Goal: Task Accomplishment & Management: Complete application form

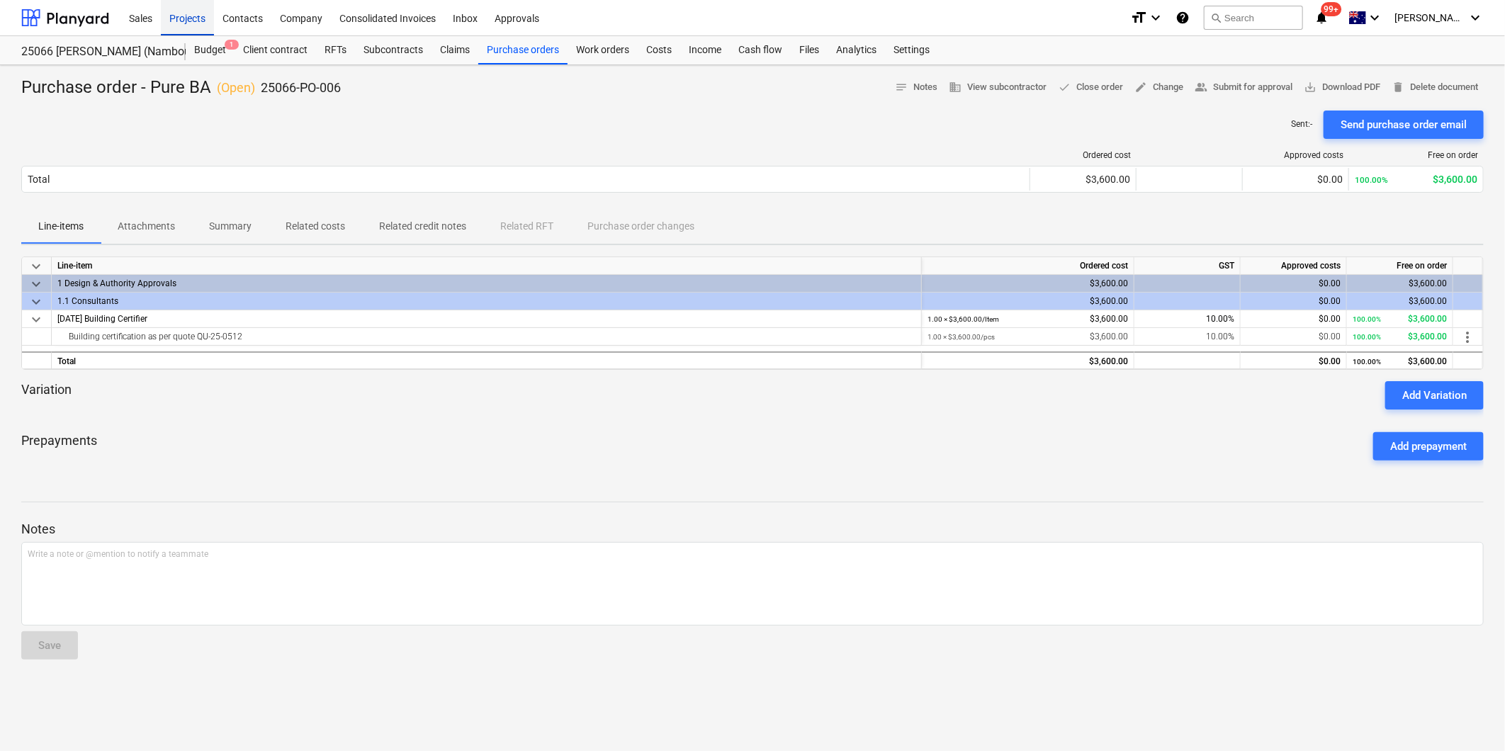
click at [183, 17] on div "Projects" at bounding box center [187, 17] width 53 height 36
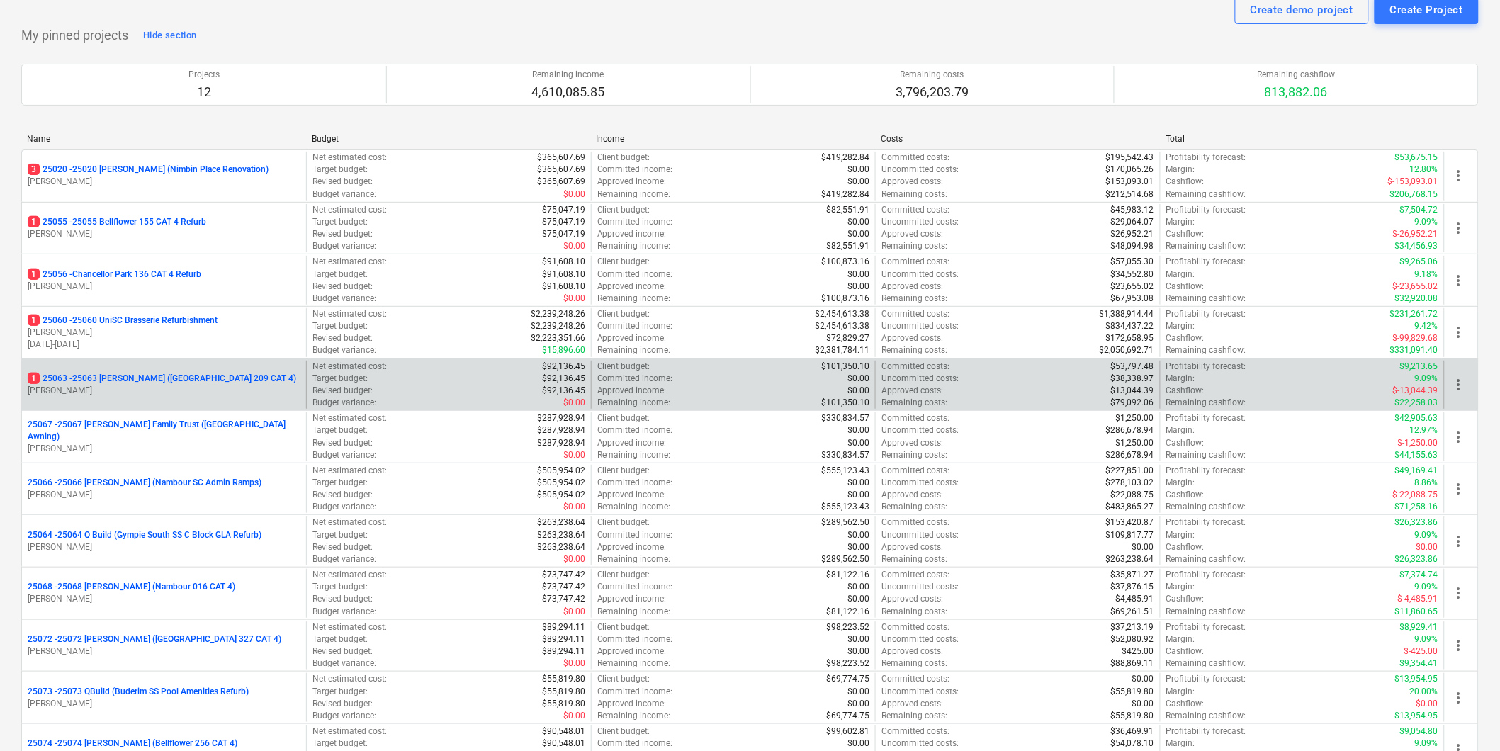
scroll to position [79, 0]
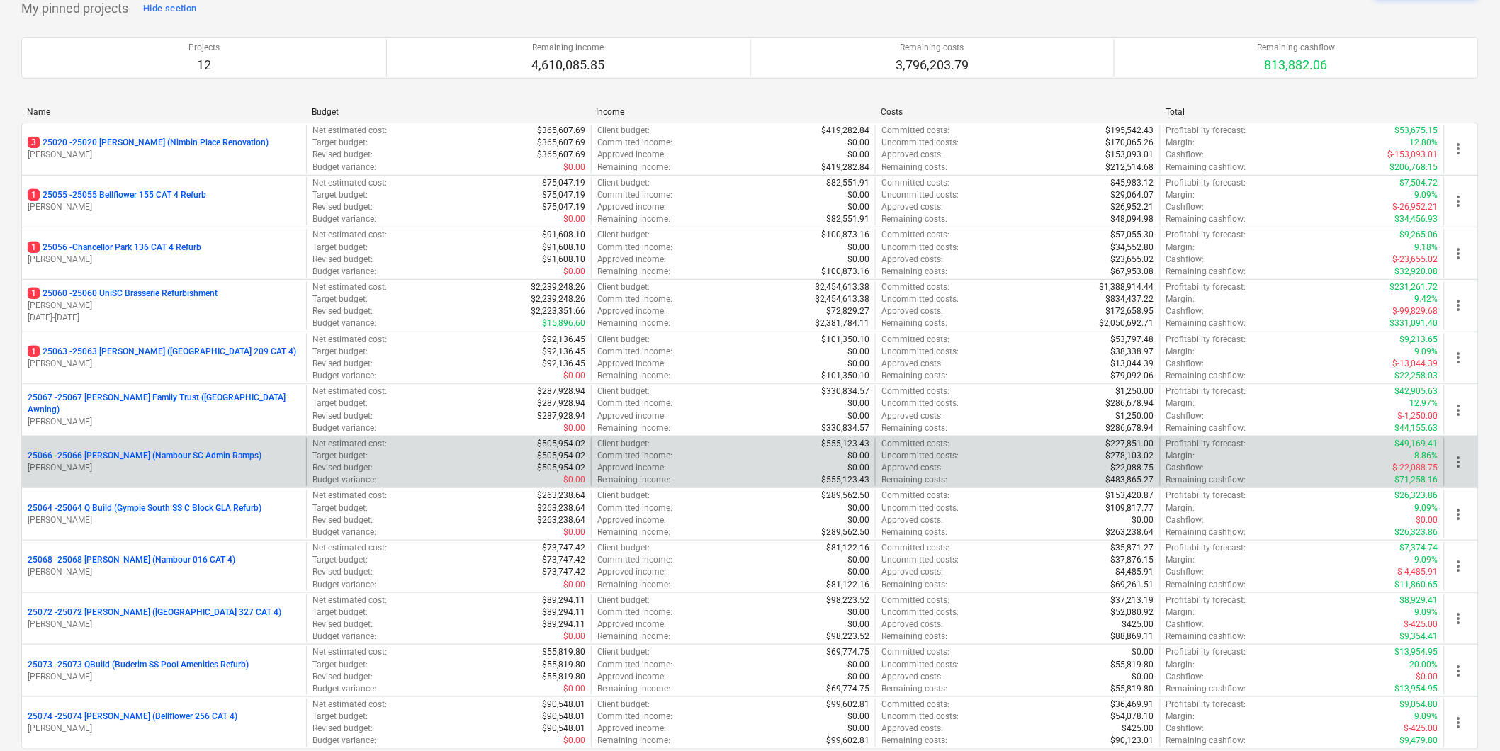
click at [183, 458] on p "25066 - 25066 [PERSON_NAME] (Nambour SC Admin Ramps)" at bounding box center [145, 456] width 234 height 12
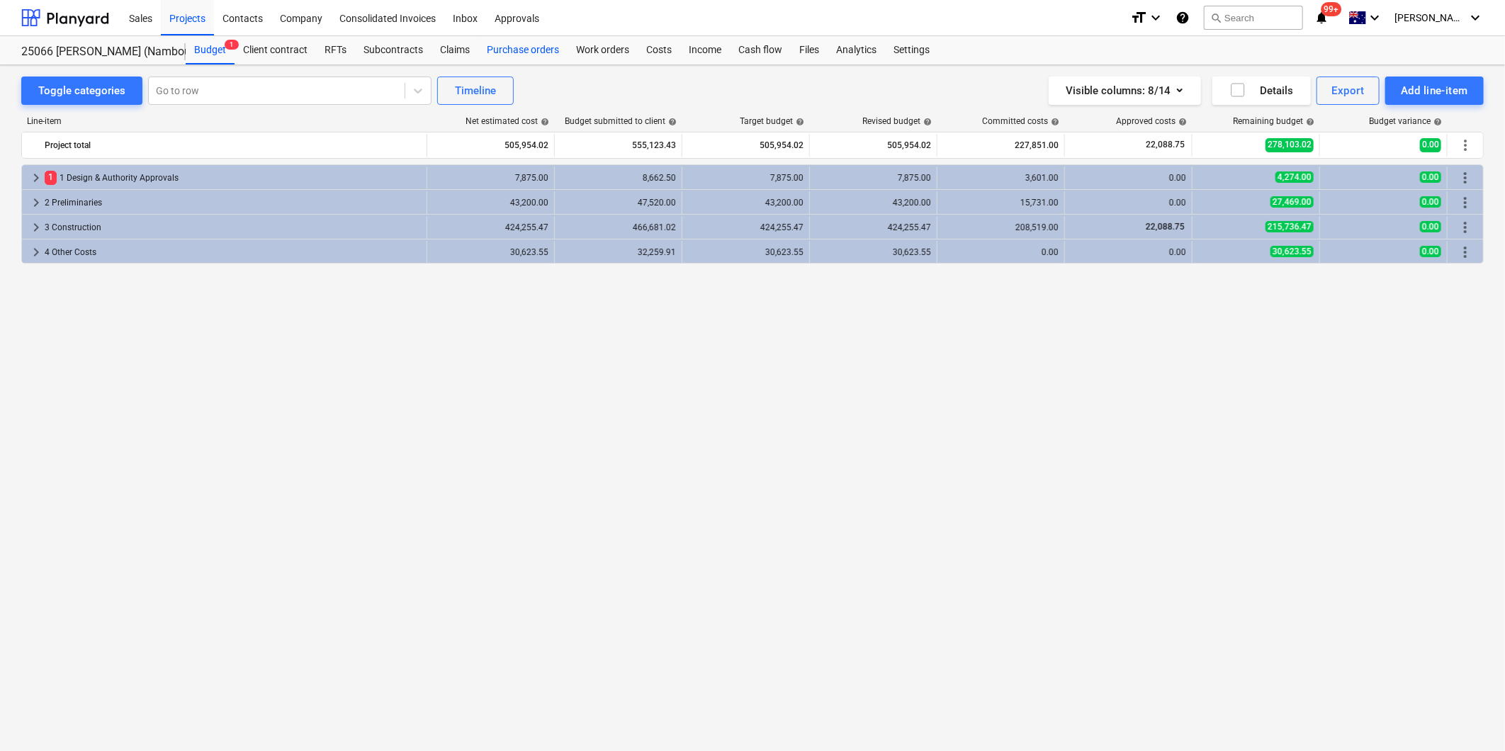
click at [504, 48] on div "Purchase orders" at bounding box center [522, 50] width 89 height 28
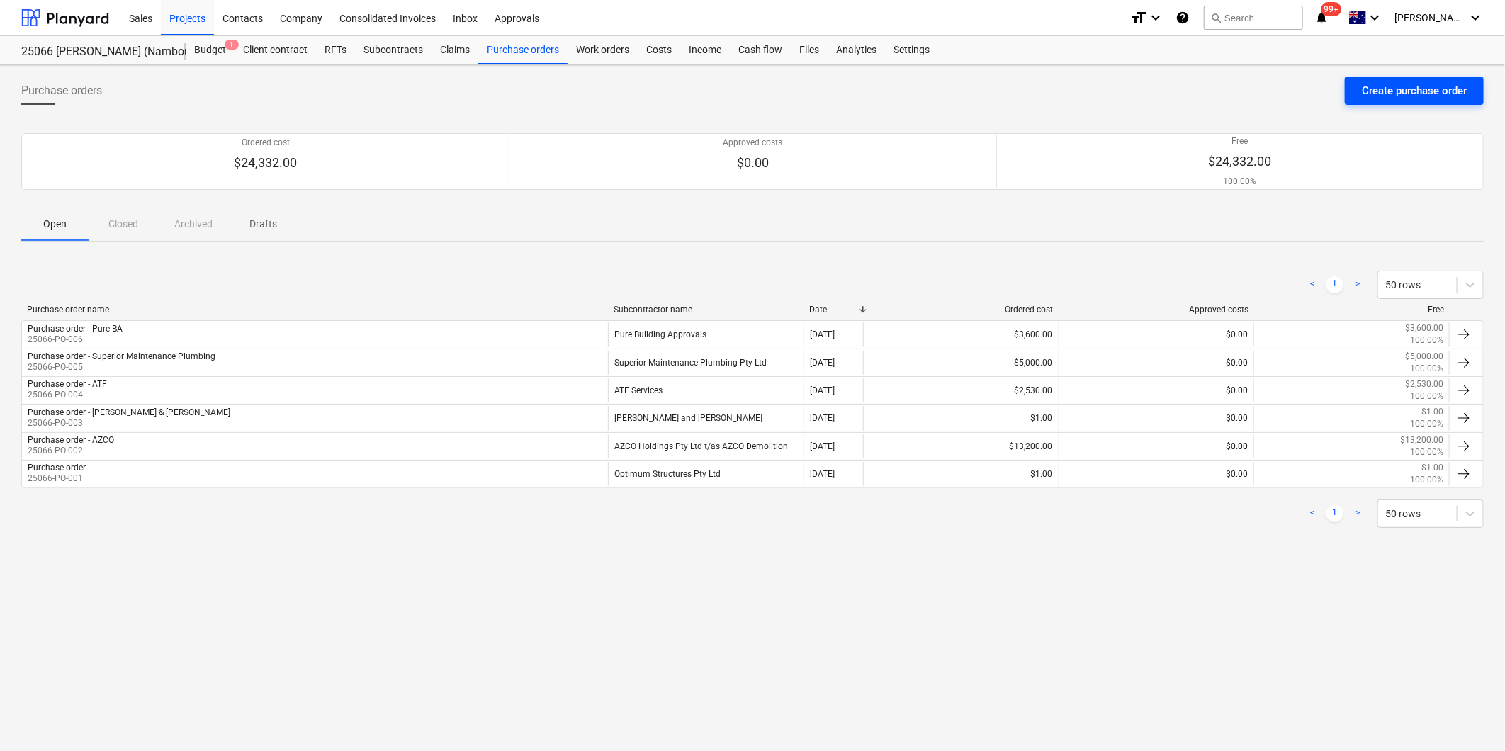
click at [1438, 90] on div "Create purchase order" at bounding box center [1414, 90] width 105 height 18
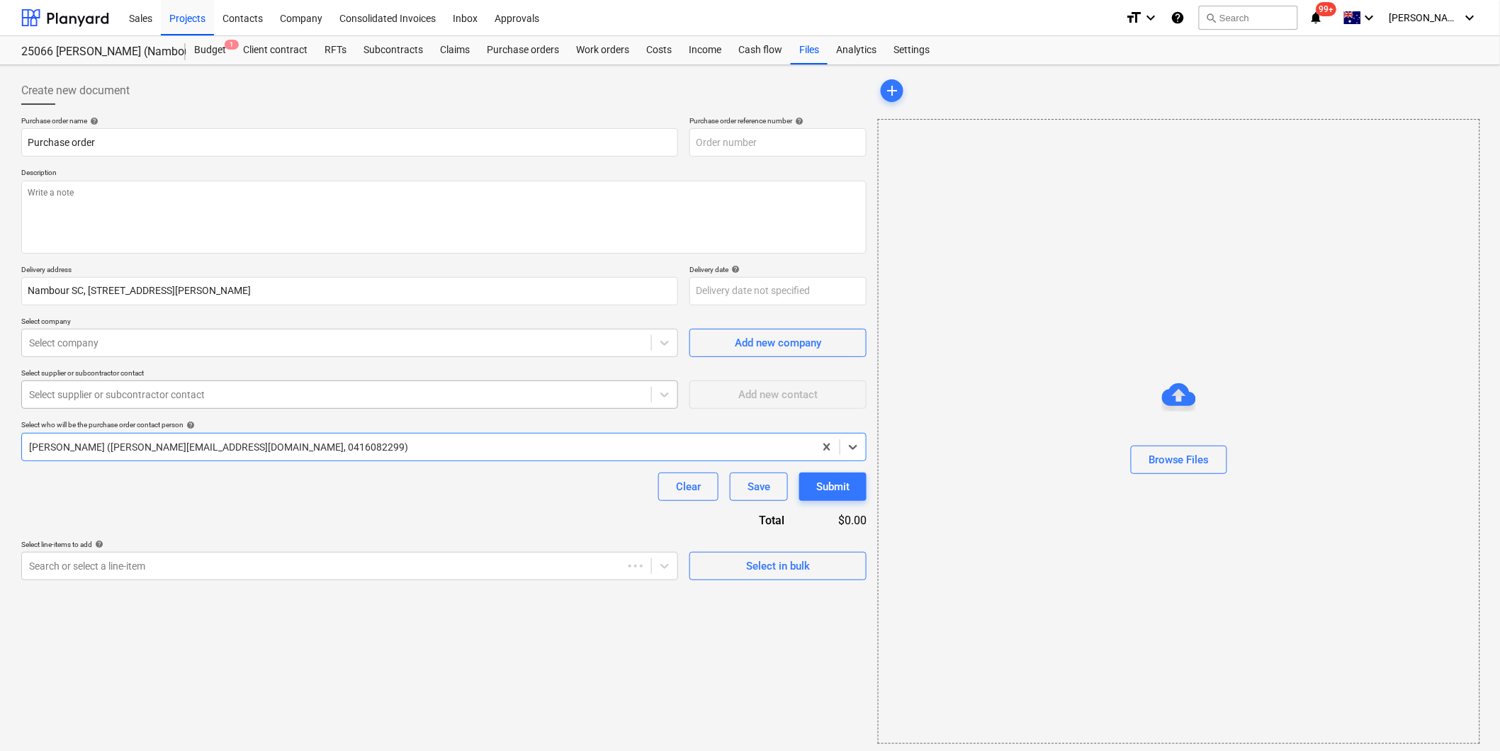
type textarea "x"
type input "25066-PO-007"
type textarea "x"
click at [140, 142] on input "Purchase order" at bounding box center [349, 142] width 657 height 28
type input "Purchase order"
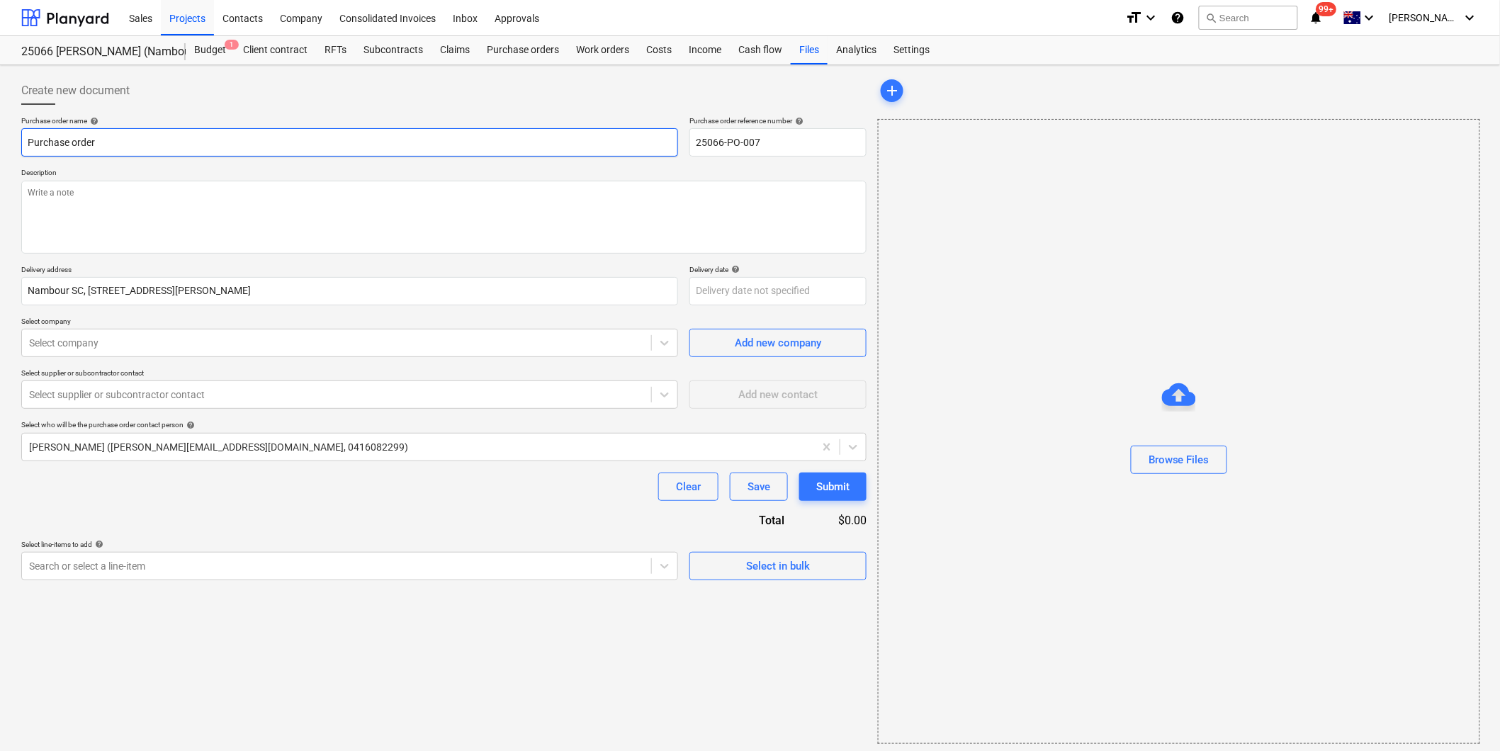
type textarea "x"
type input "Purchase order -"
type textarea "x"
type input "Purchase order - A"
type textarea "x"
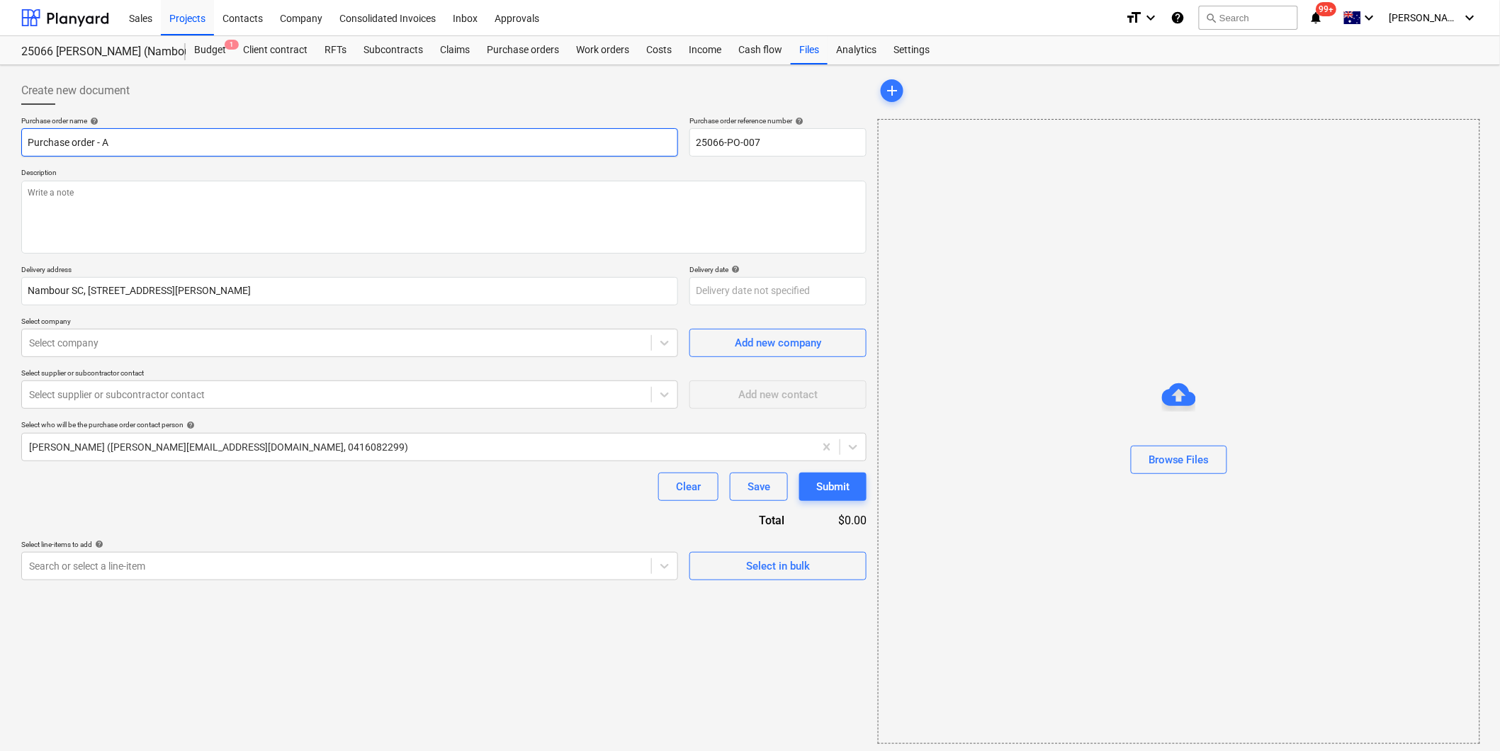
type input "Purchase order - Ab"
type textarea "x"
type input "Purchase order - Abl"
type textarea "x"
type input "Purchase order - Able"
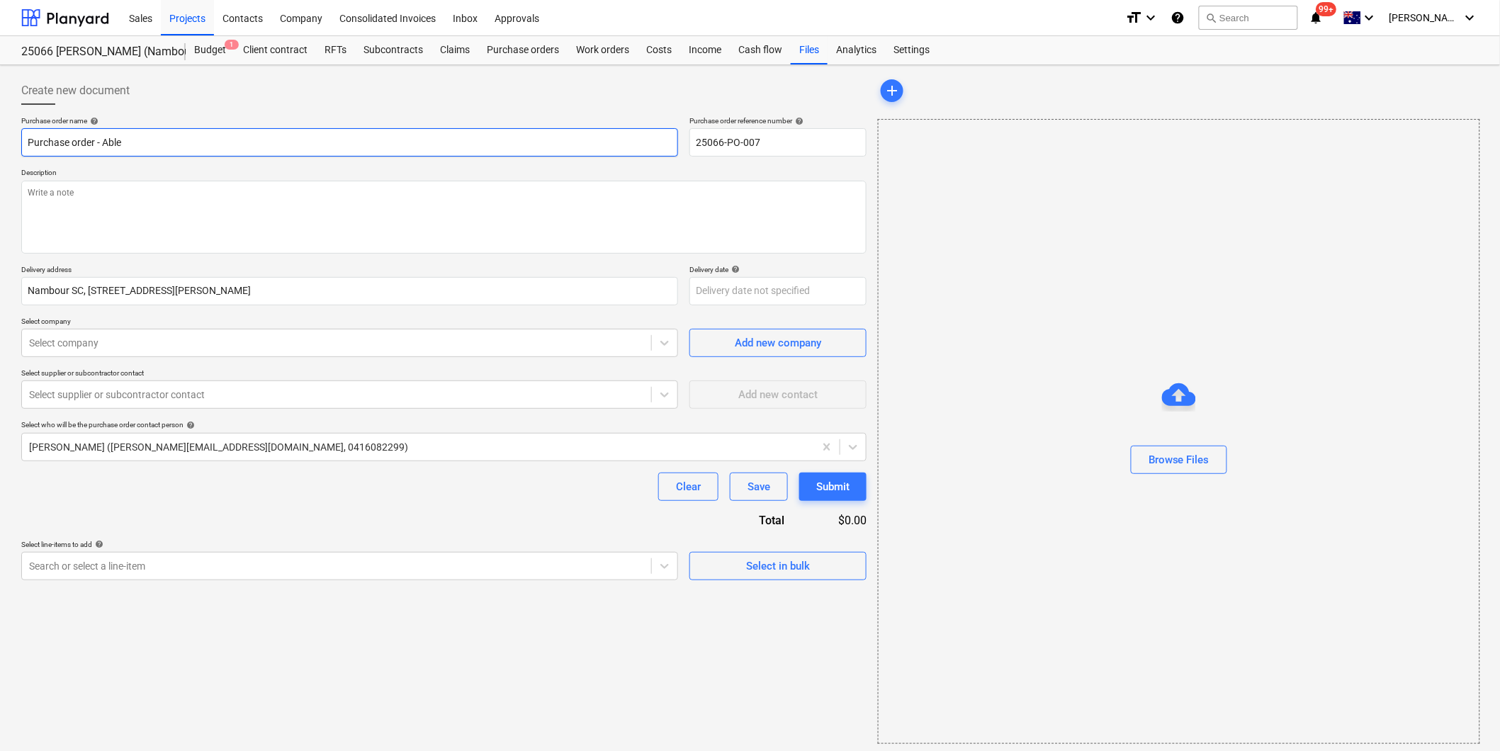
type textarea "x"
type input "Purchase order - Ablet"
type textarea "x"
type input "Purchase order - Ablete"
type textarea "x"
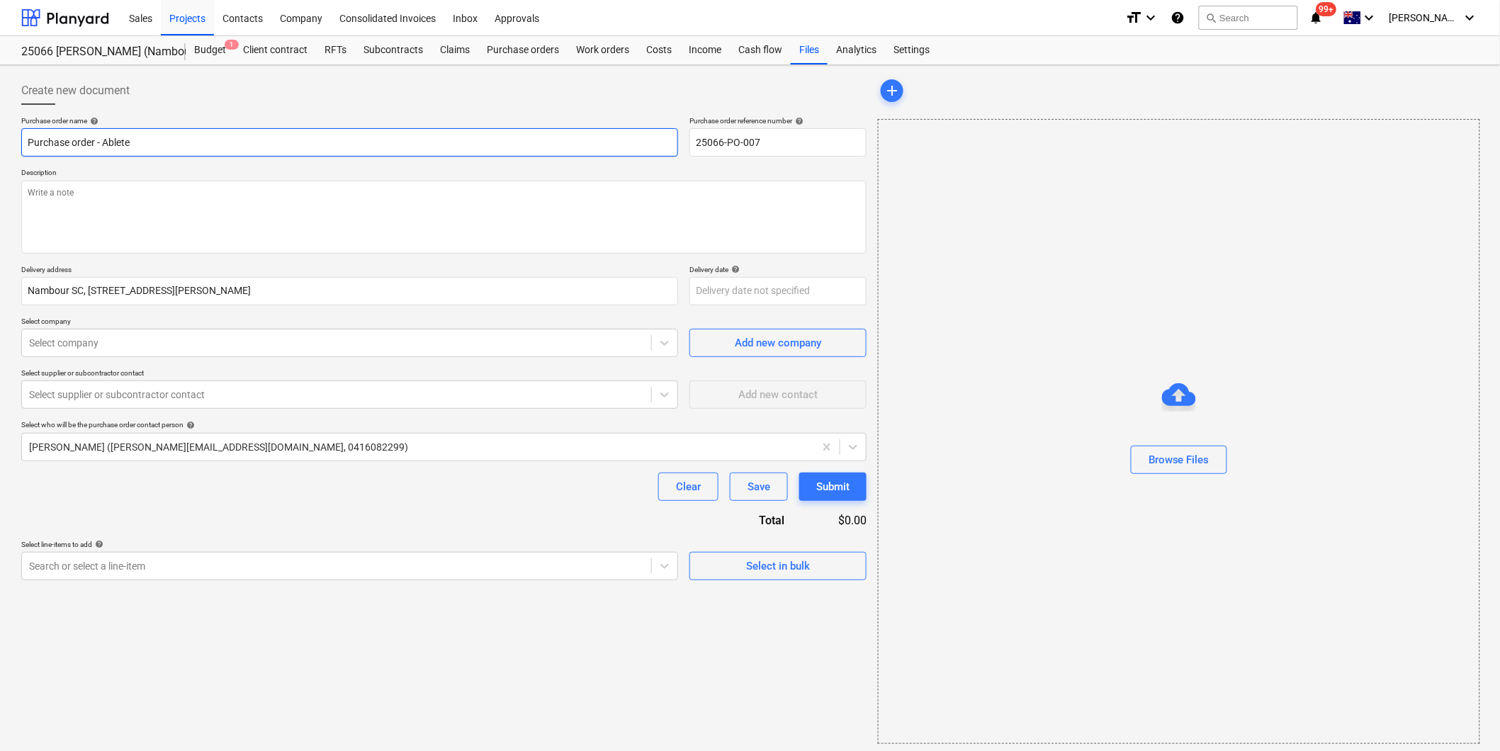
type input "Purchase order - Abletec"
type textarea "x"
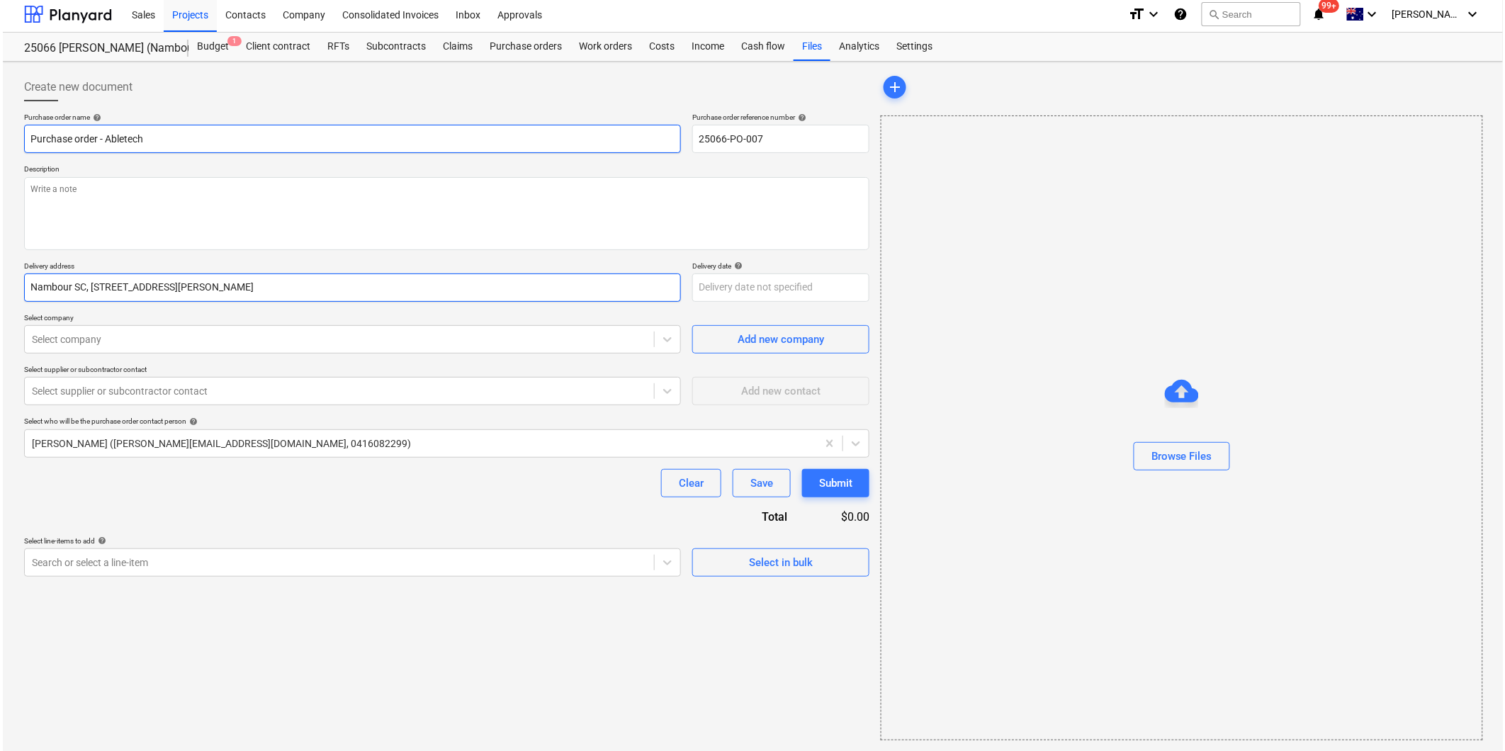
scroll to position [4, 0]
type input "Purchase order - Abletech"
type textarea "x"
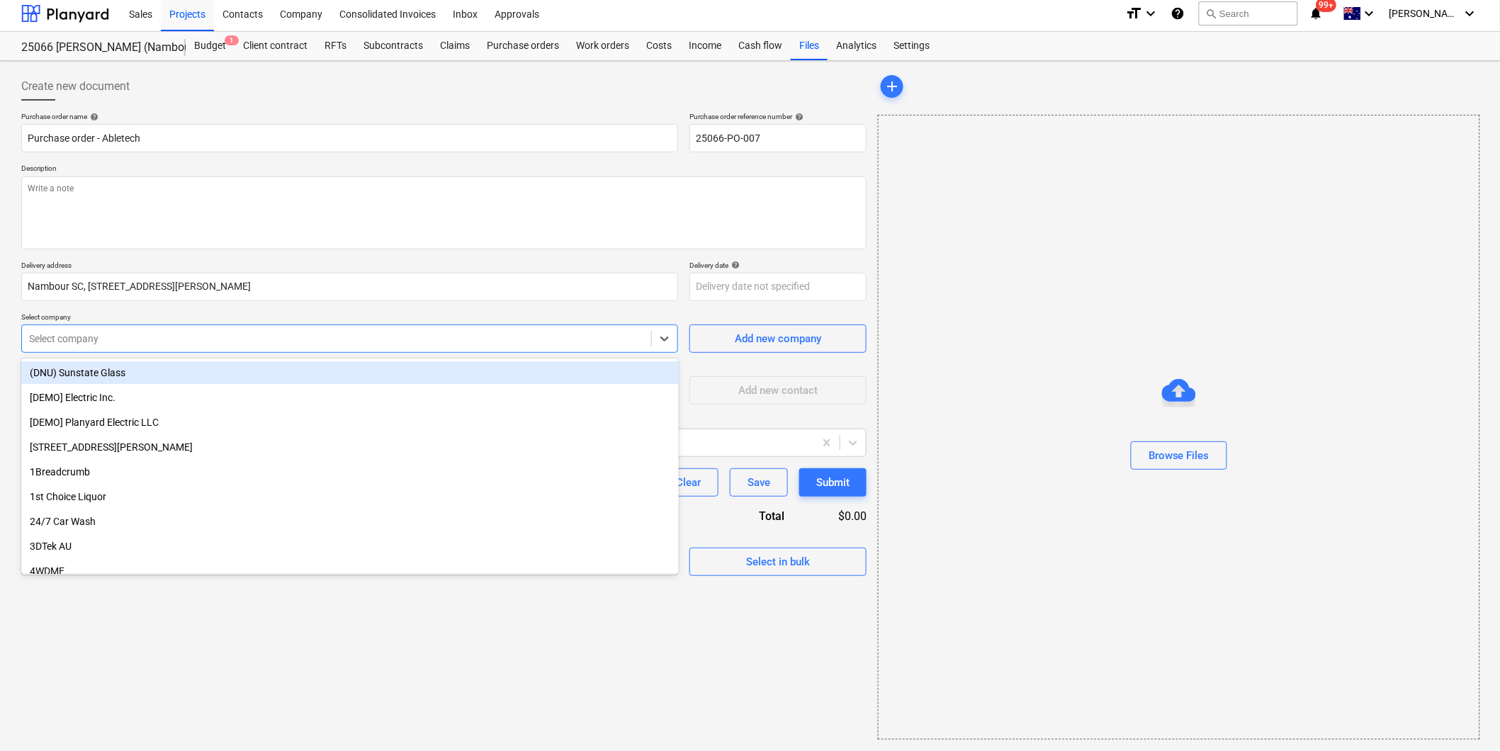
click at [114, 349] on div "Select company" at bounding box center [349, 338] width 657 height 28
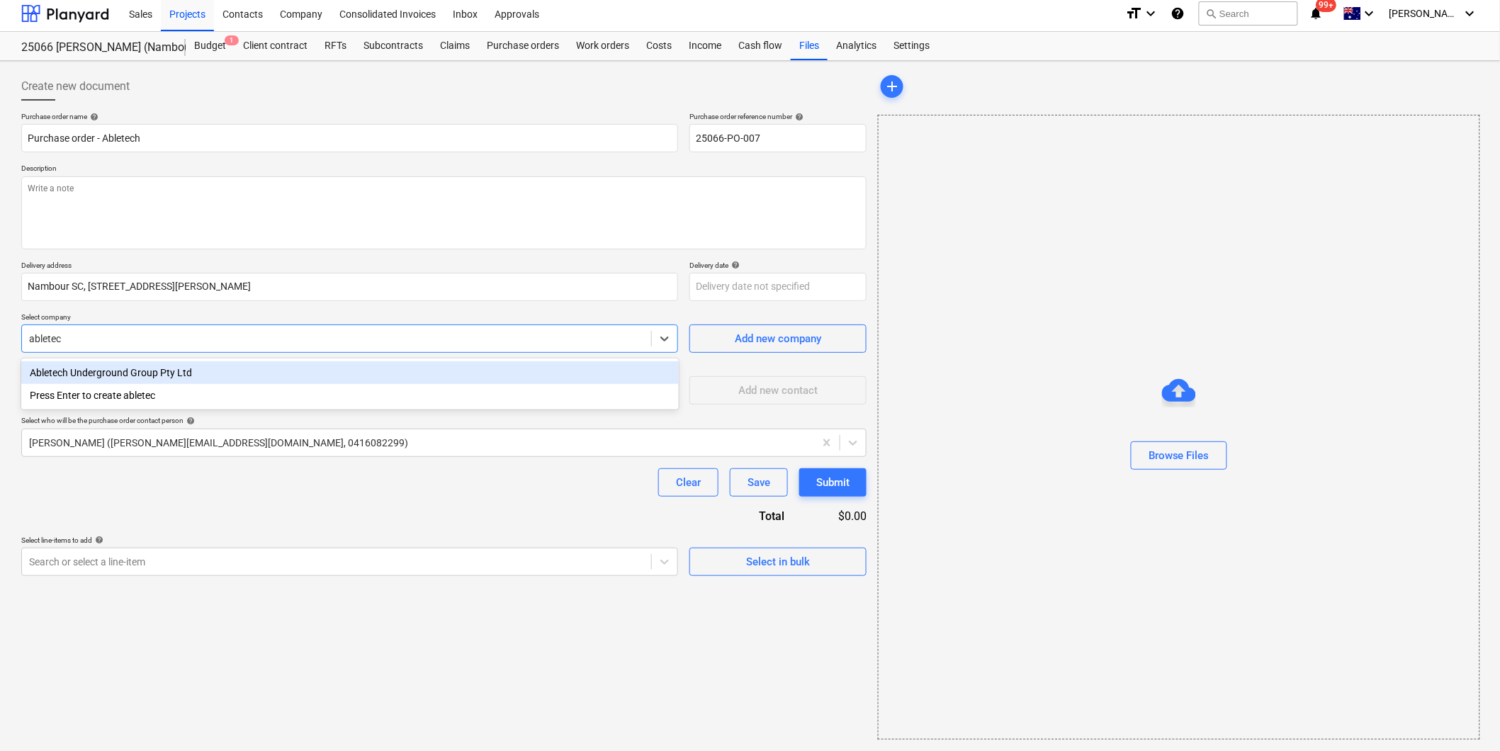
type input "abletech"
click at [123, 373] on div "Abletech Underground Group Pty Ltd" at bounding box center [349, 372] width 657 height 23
type textarea "x"
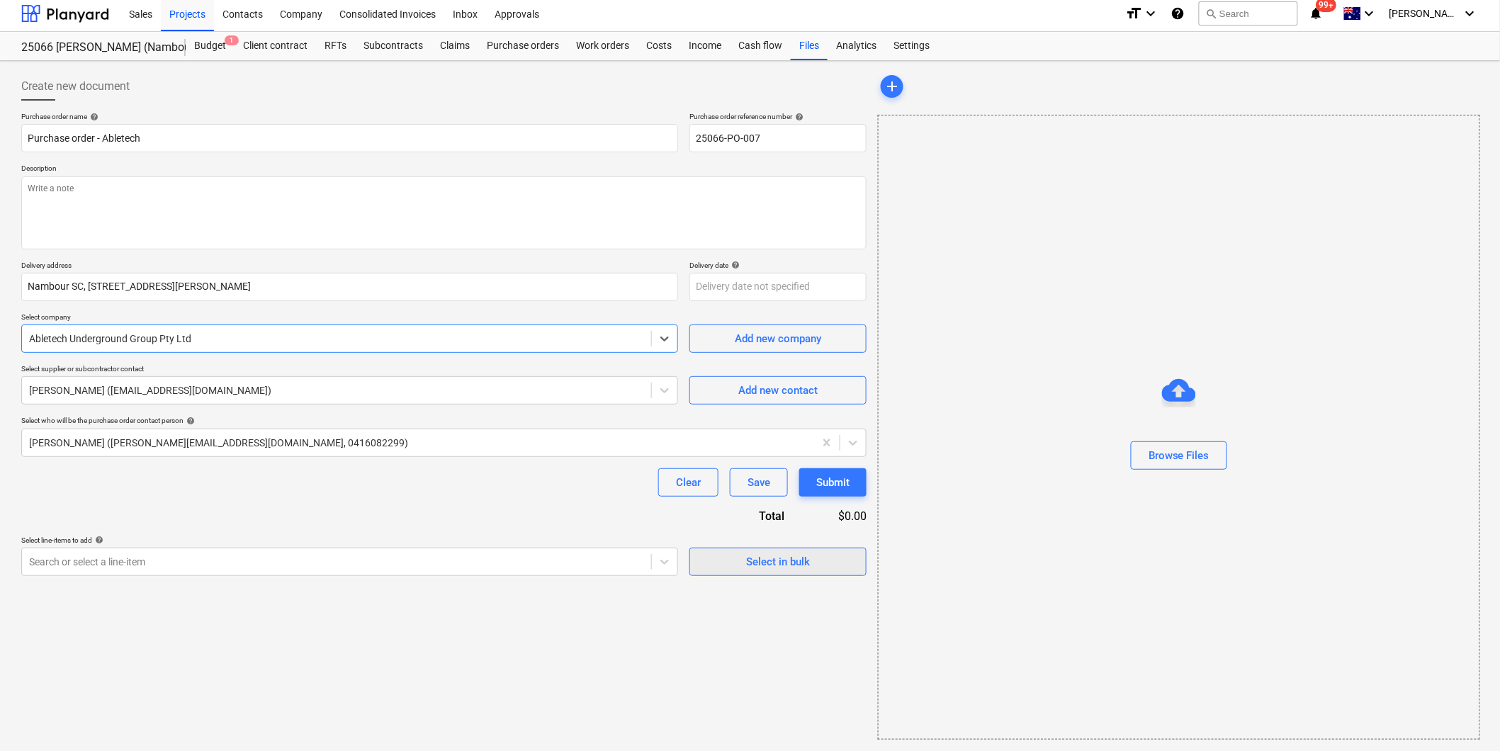
click at [749, 563] on div "Select in bulk" at bounding box center [778, 562] width 64 height 18
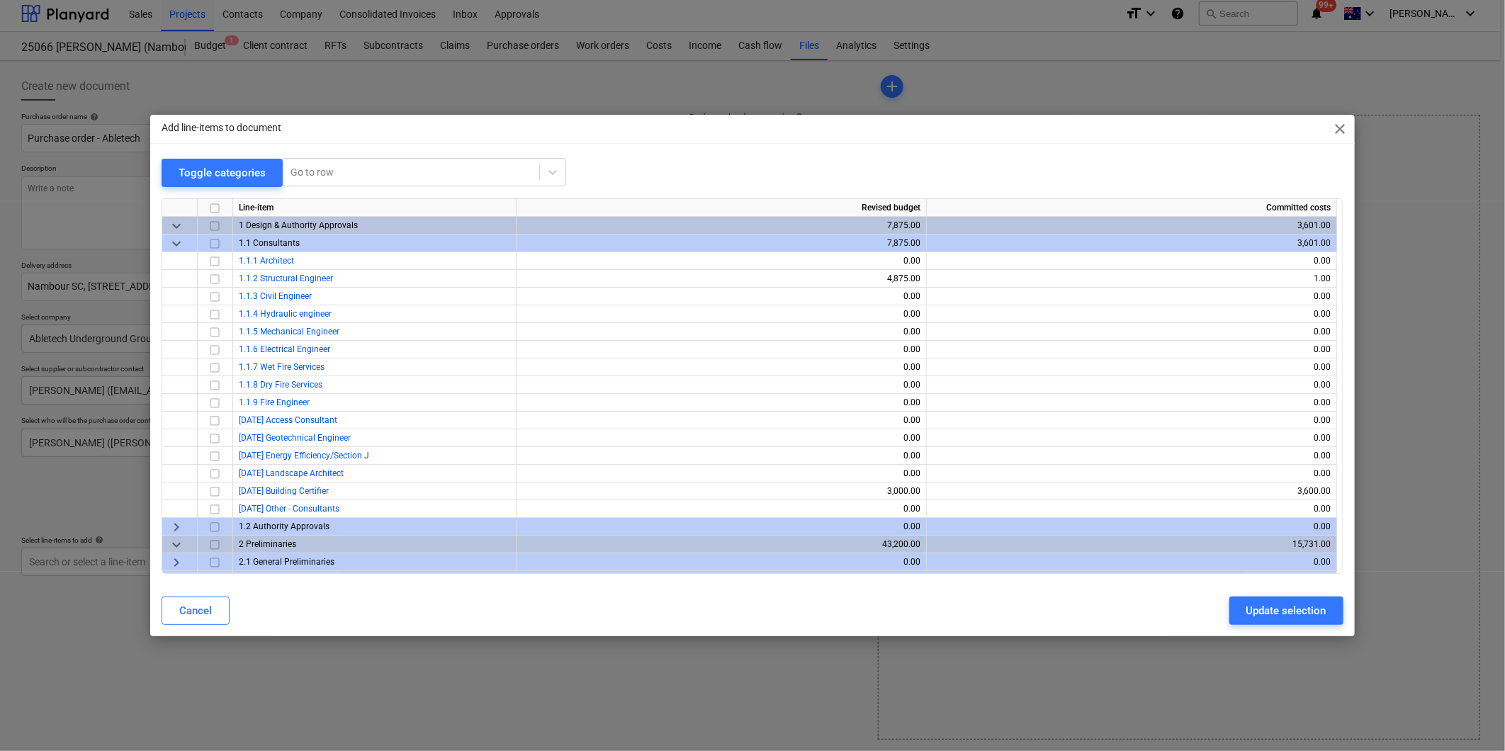
click at [172, 242] on span "keyboard_arrow_down" at bounding box center [176, 243] width 17 height 17
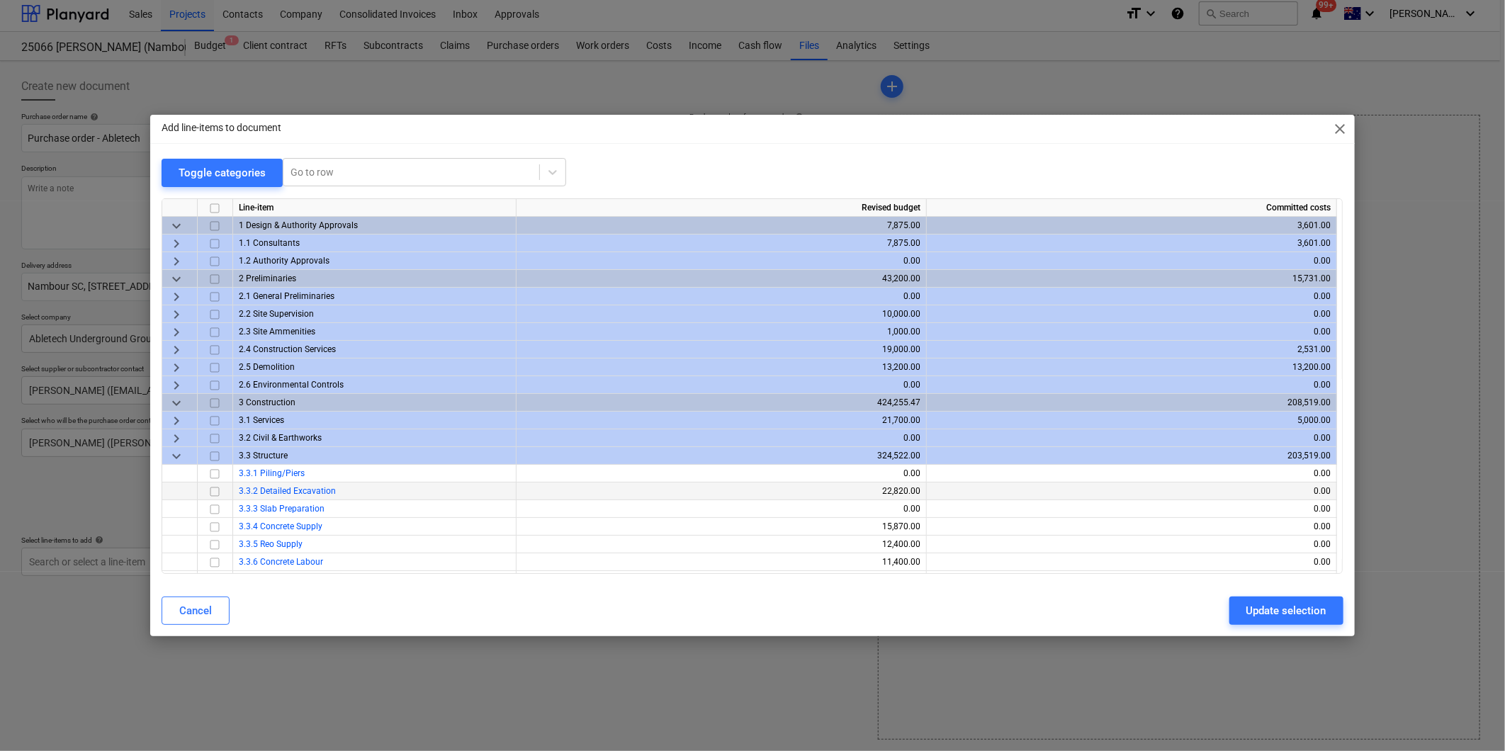
click at [216, 492] on input "checkbox" at bounding box center [214, 491] width 17 height 17
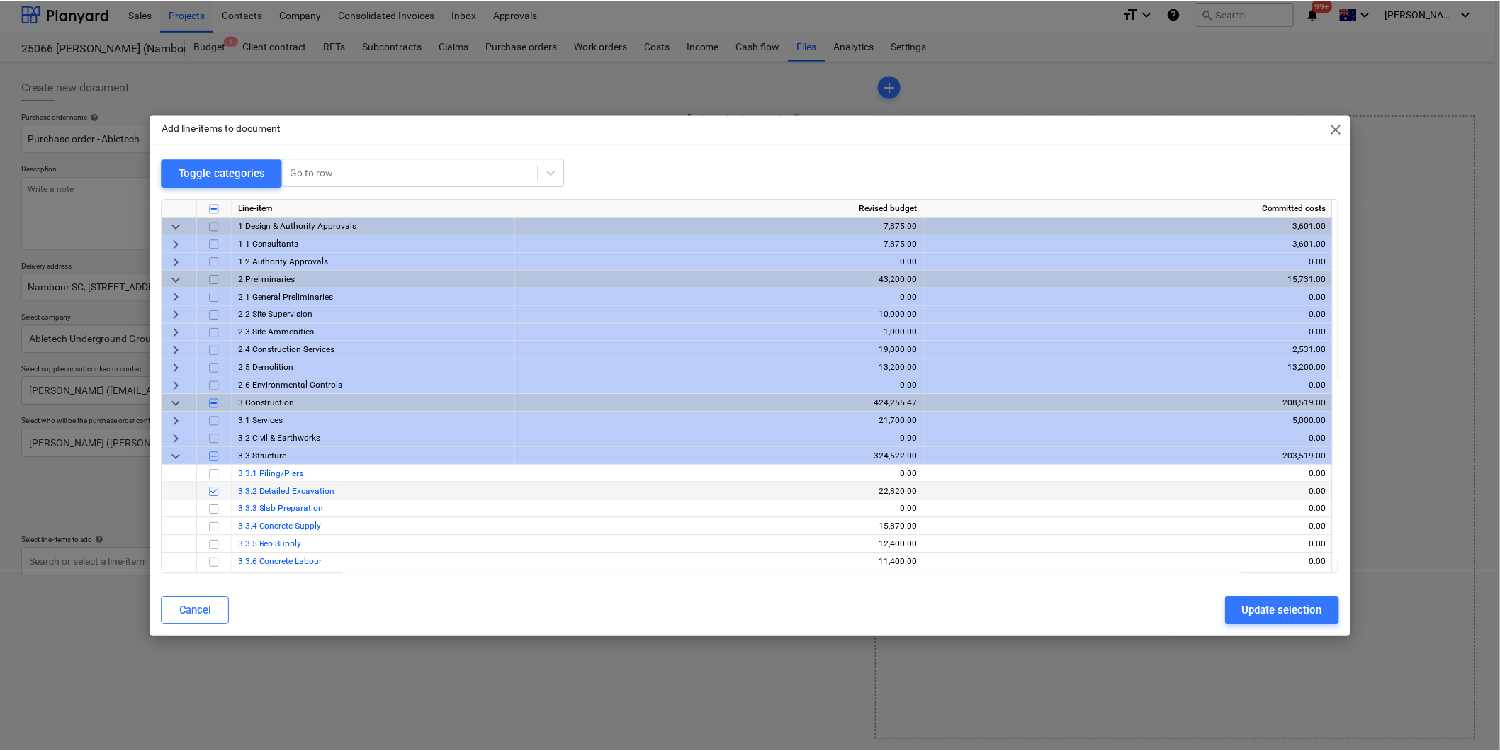
scroll to position [79, 0]
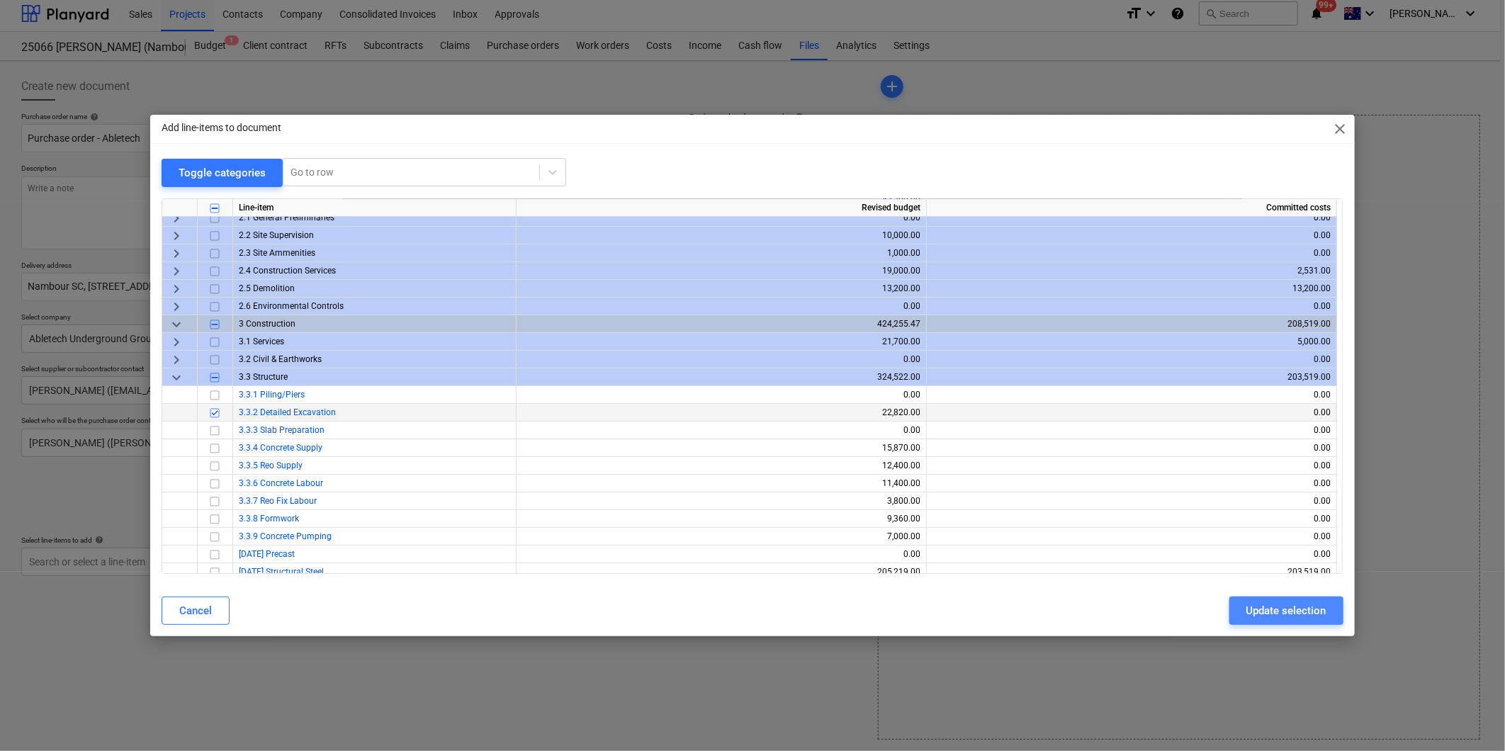
click at [1269, 607] on div "Update selection" at bounding box center [1286, 610] width 80 height 18
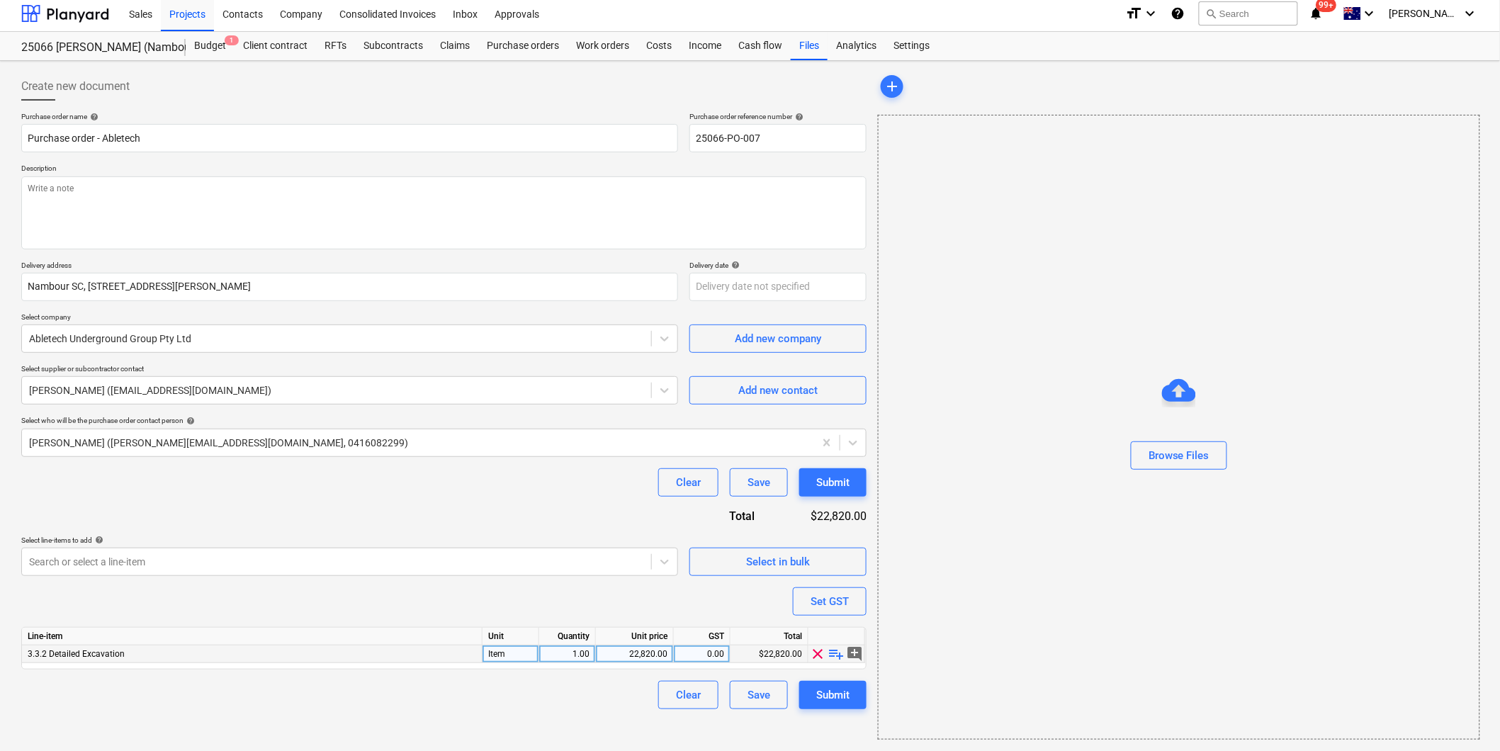
click at [837, 657] on span "playlist_add" at bounding box center [836, 653] width 17 height 17
type textarea "x"
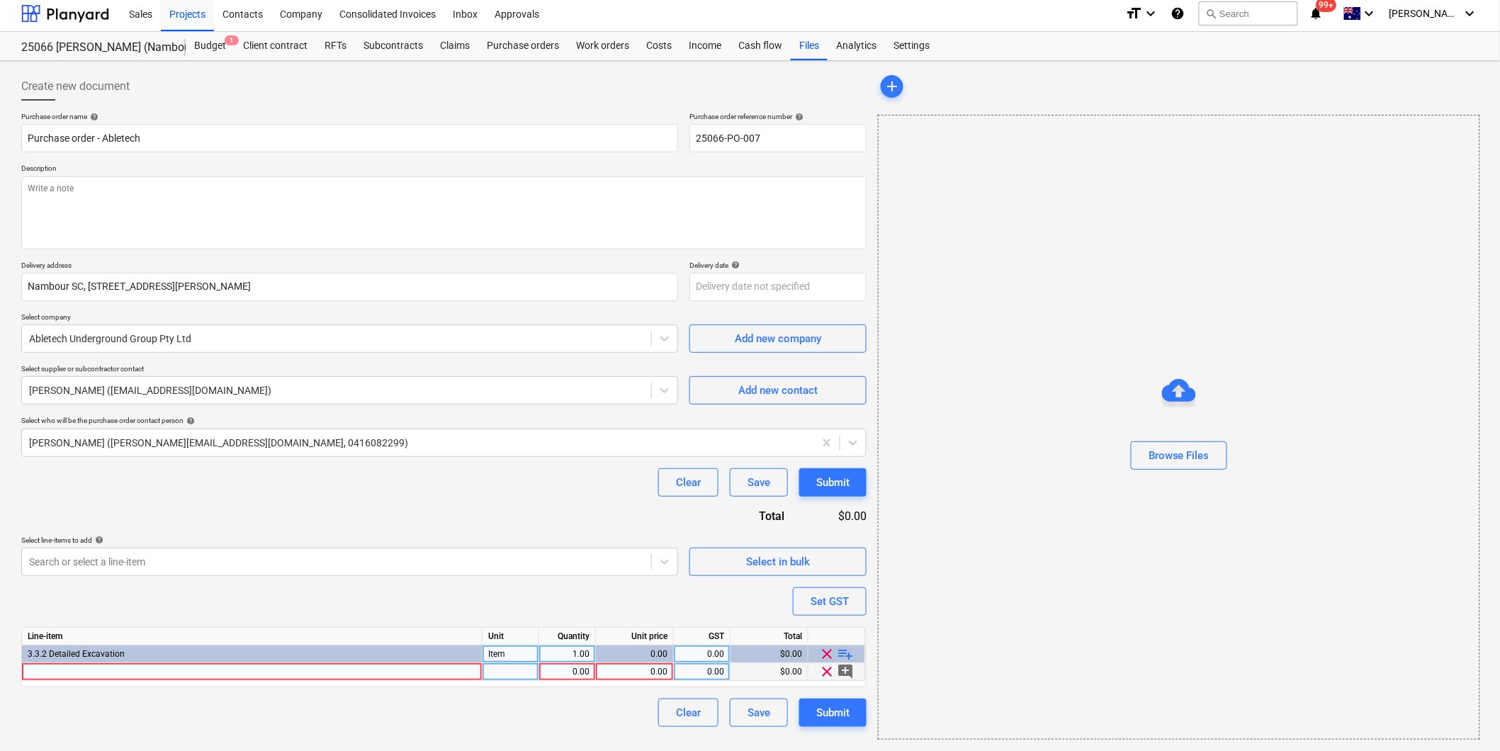
click at [122, 672] on div at bounding box center [252, 672] width 460 height 18
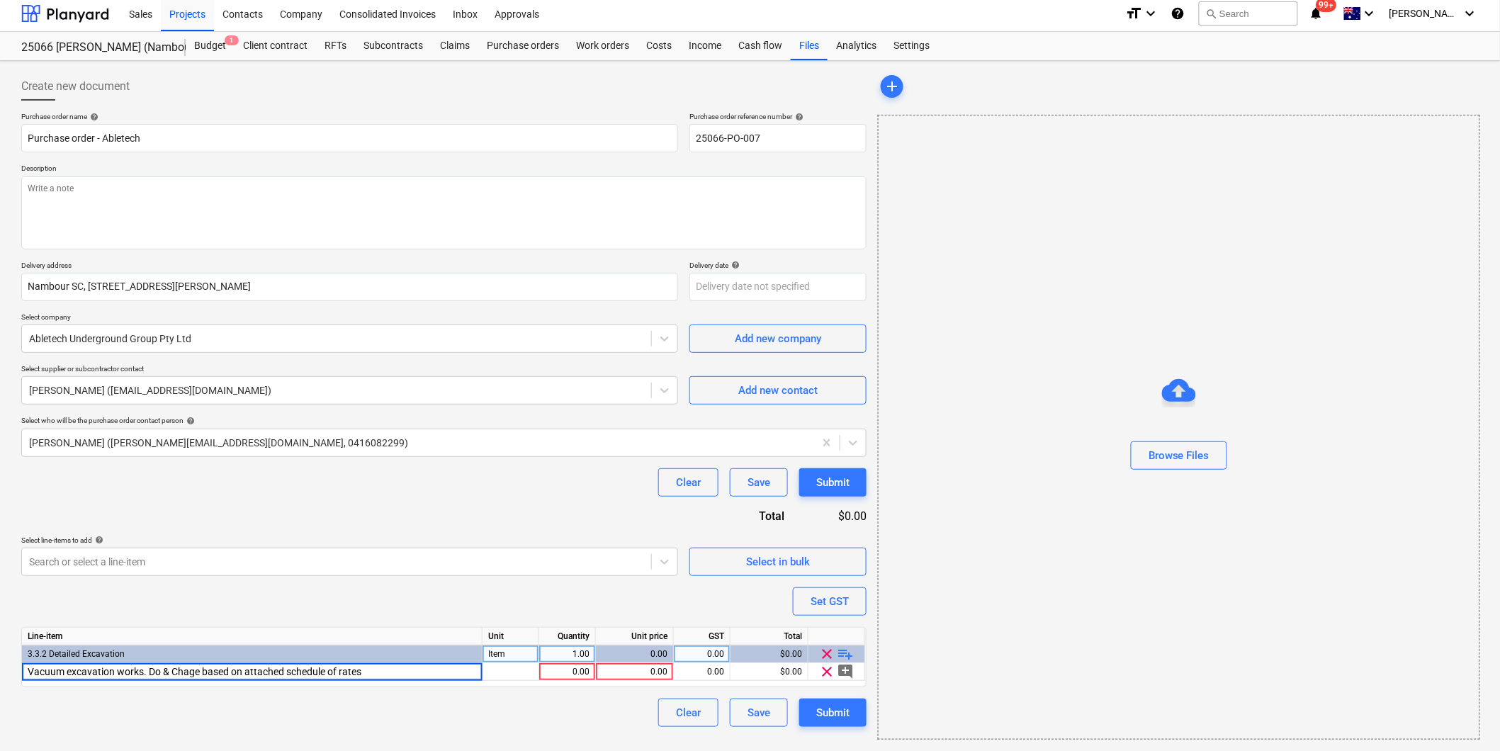
type input "Vacuum excavation works. Do & Charge based on attached schedule of rates"
click at [78, 195] on textarea at bounding box center [443, 212] width 845 height 73
click at [67, 191] on textarea at bounding box center [443, 212] width 845 height 73
type textarea "x"
type textarea "P"
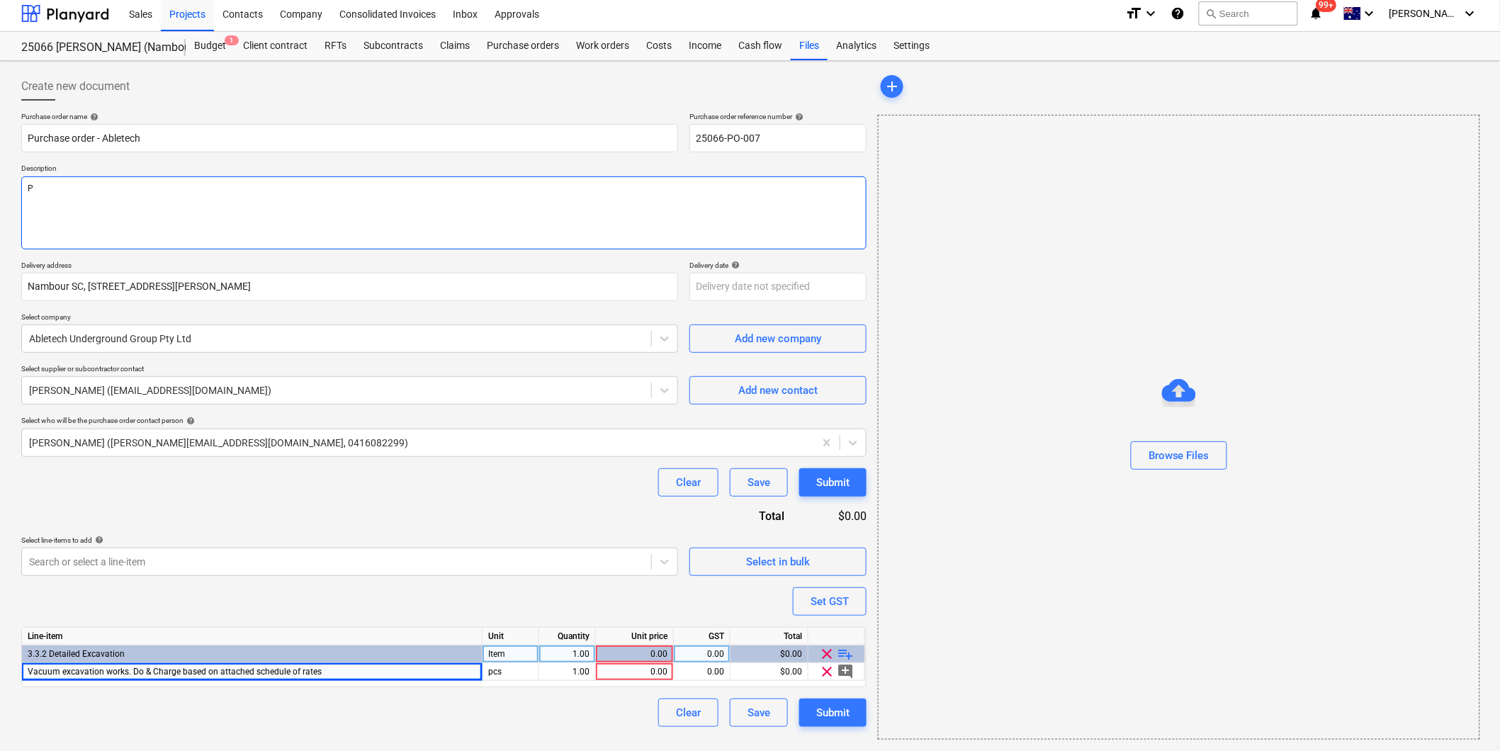
type textarea "x"
type textarea "Pa"
type textarea "x"
type textarea "Pay"
type textarea "x"
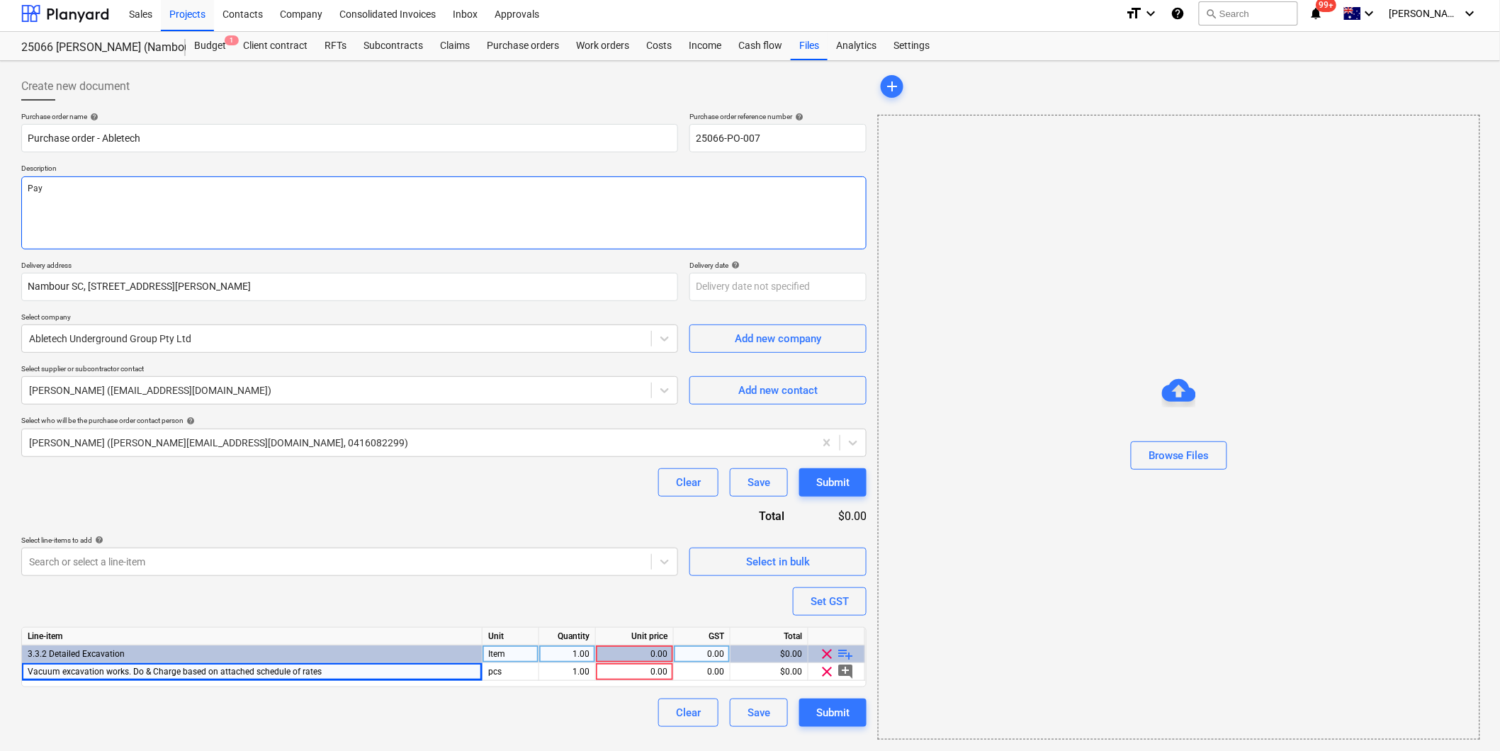
type textarea "Paym"
type textarea "x"
type textarea "Payme"
type textarea "x"
type textarea "Paymen"
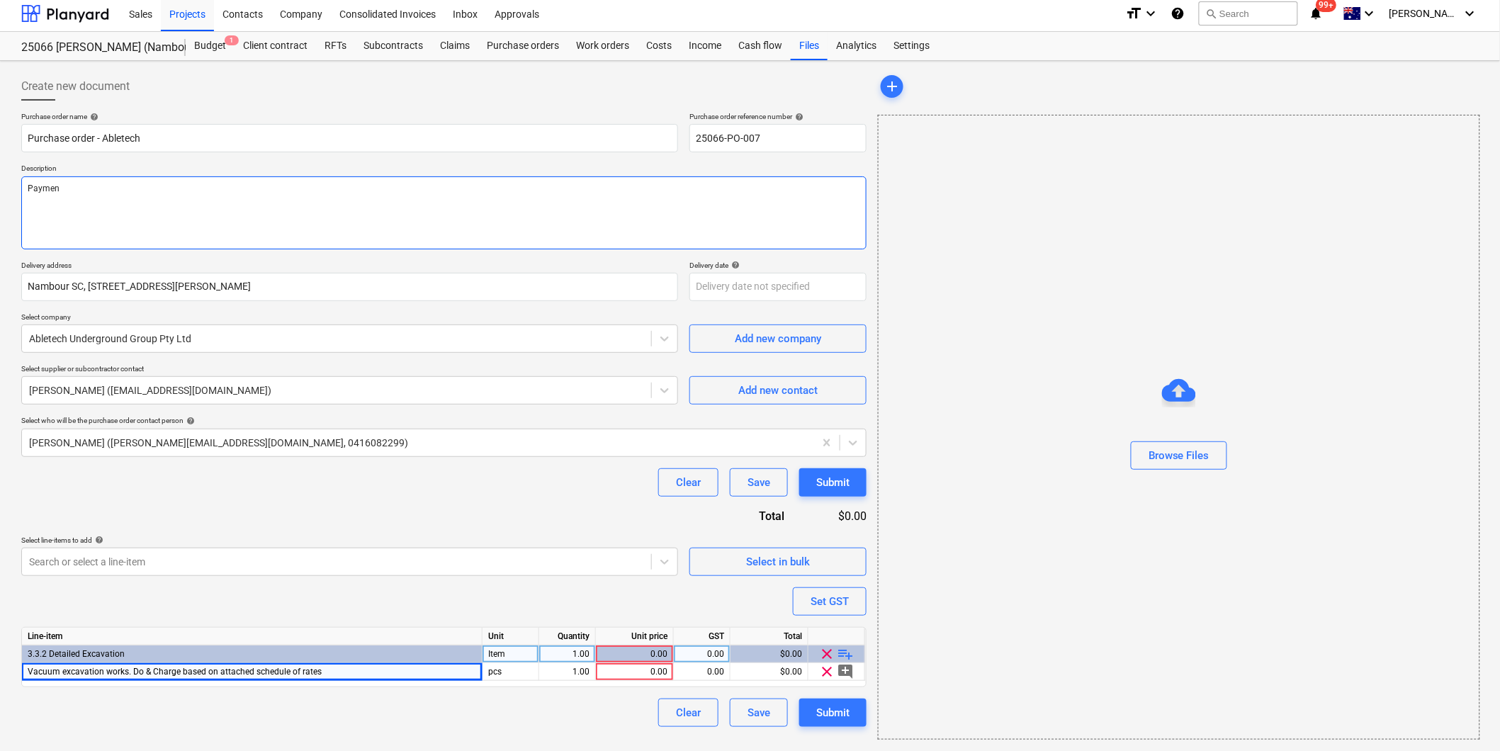
type textarea "x"
type textarea "Payment"
type textarea "x"
type textarea "Payment"
type textarea "x"
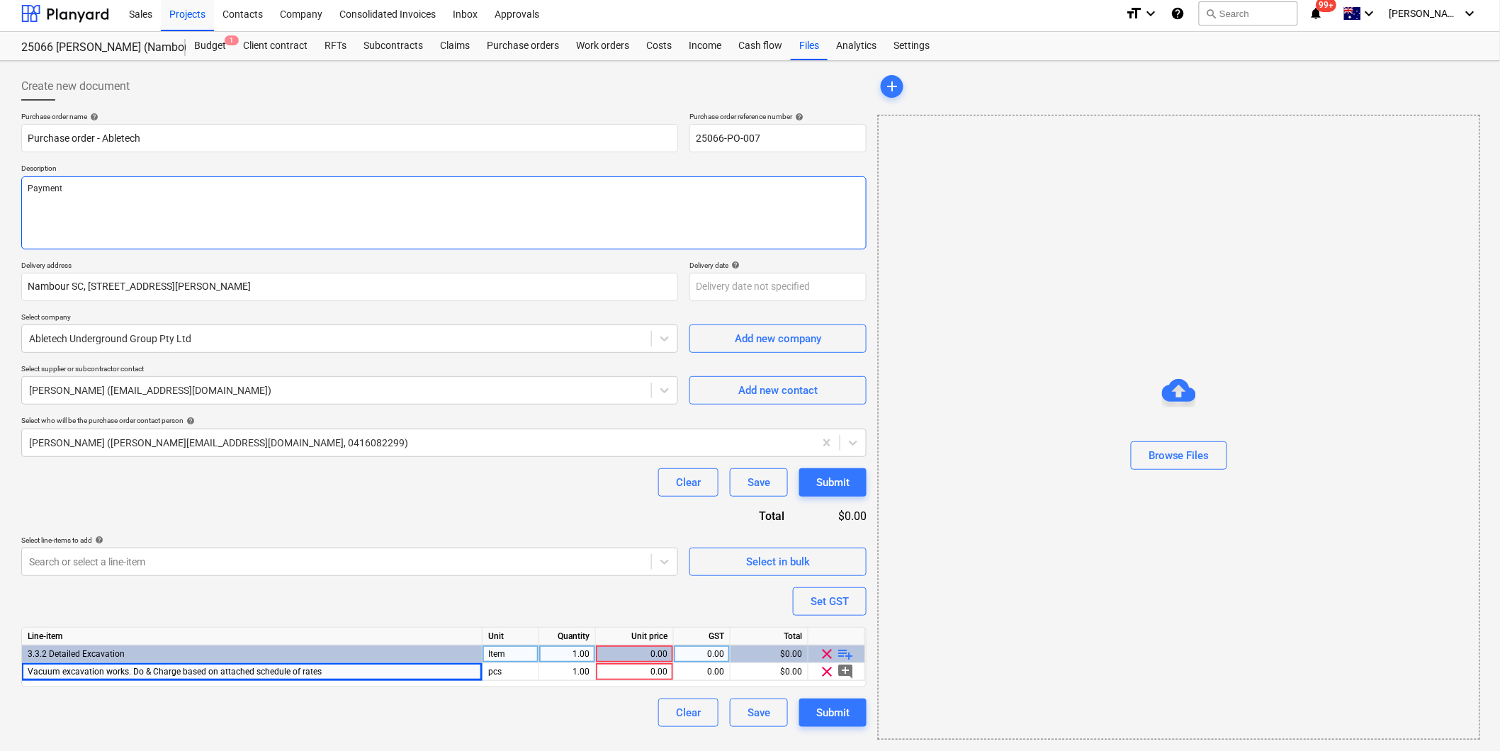
type textarea "Payment T"
type textarea "x"
type textarea "Payment Te"
type textarea "x"
type textarea "Payment Ter"
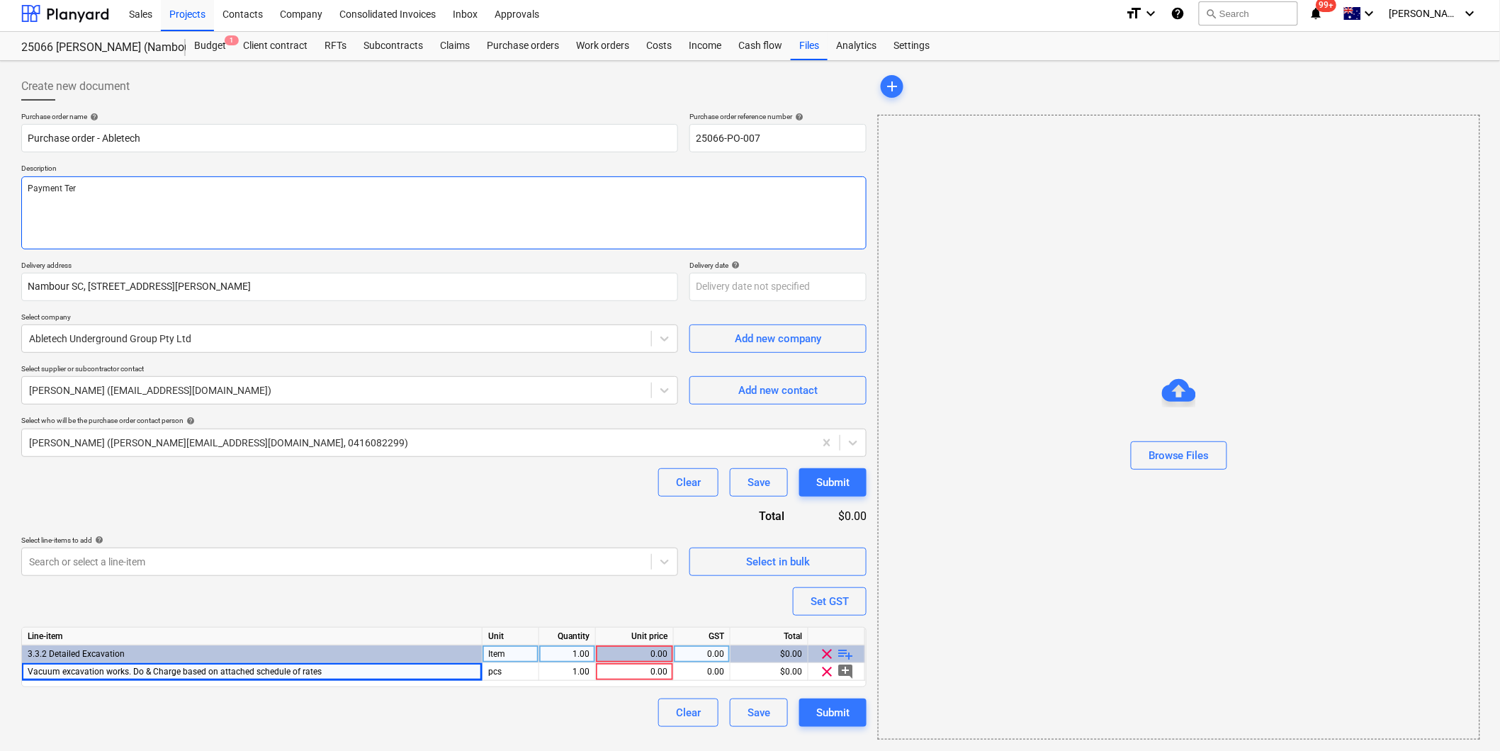
type textarea "x"
type textarea "Payment Terms"
type textarea "x"
type textarea "Payment Term"
type textarea "x"
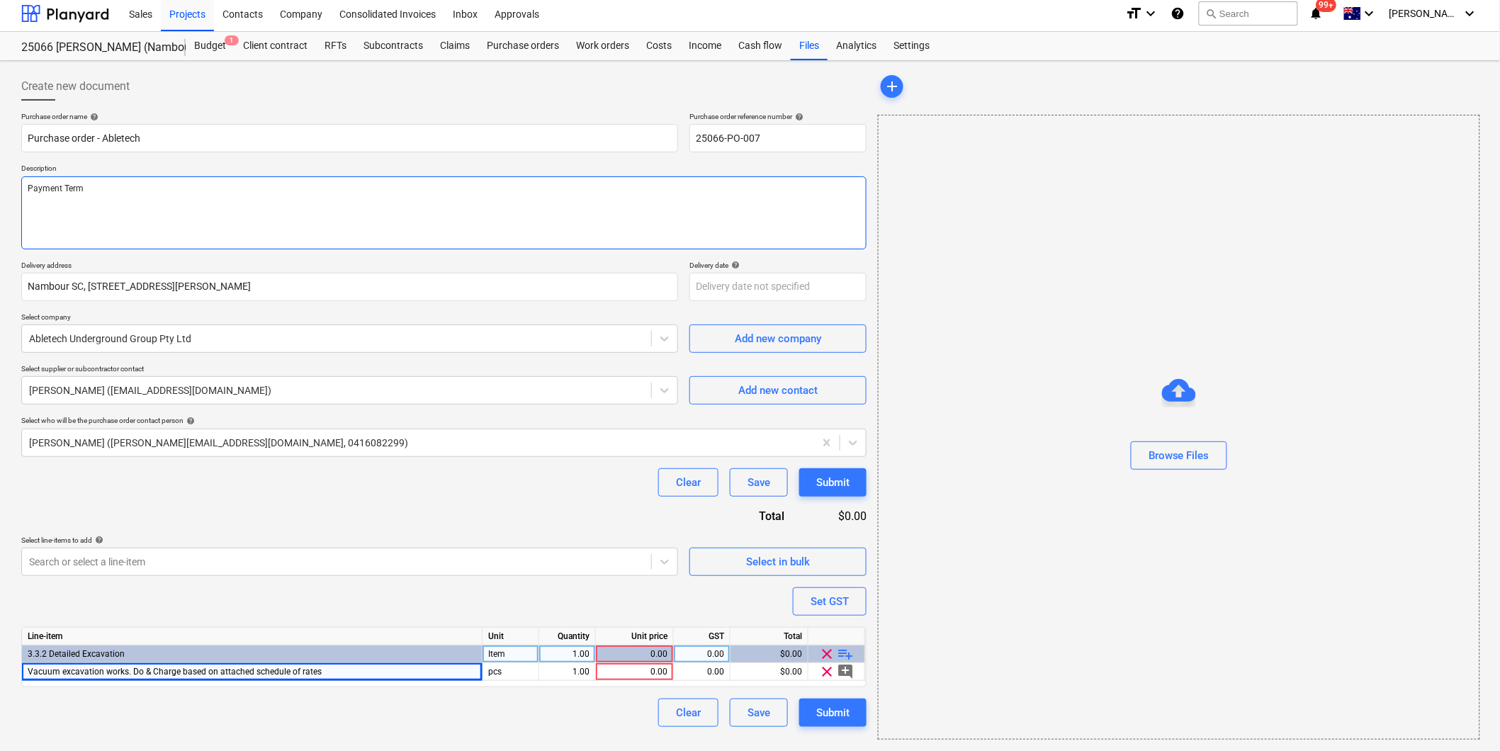
type textarea "Payment Terms"
type textarea "x"
type textarea "Payment Terms:"
type textarea "x"
type textarea "Payment Terms: 1"
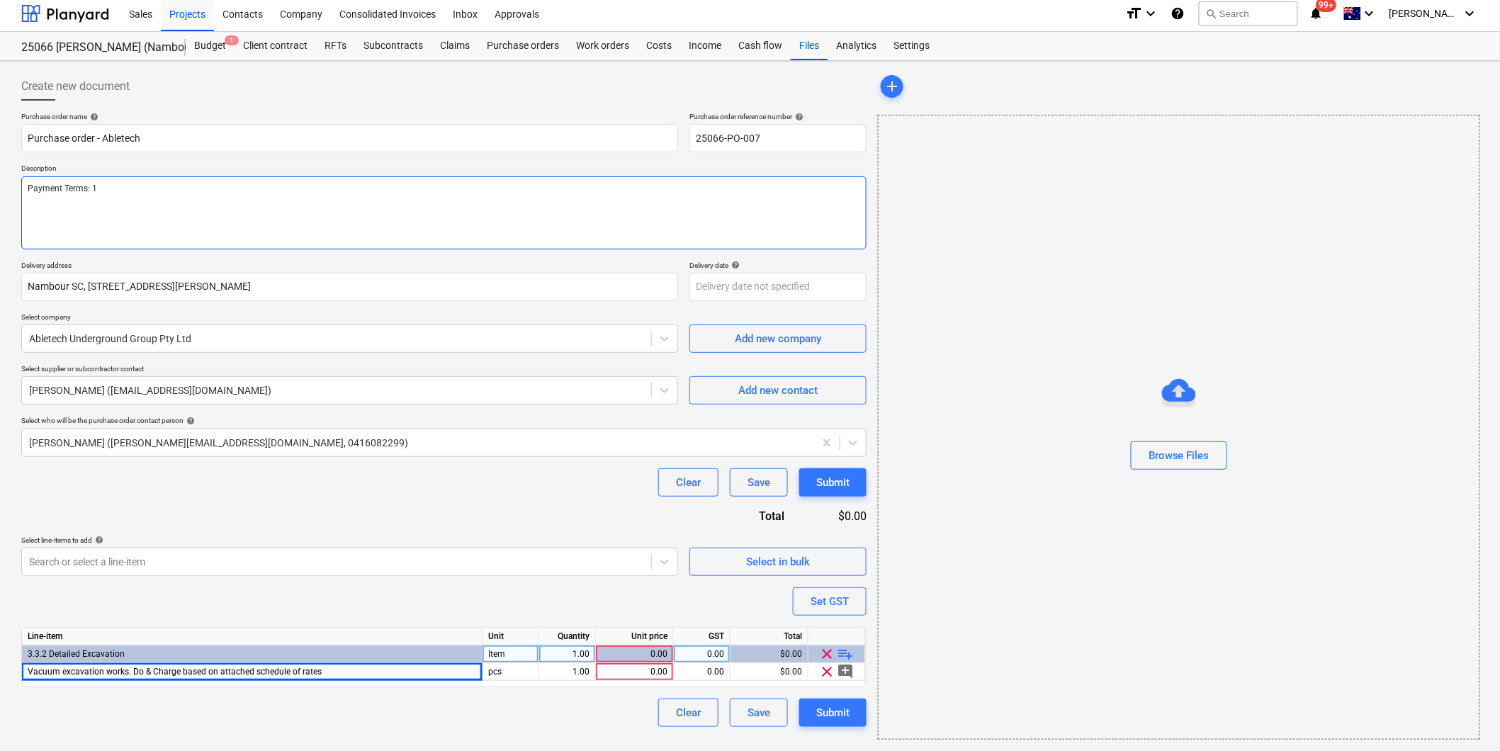
type textarea "x"
type textarea "Payment Terms: 14"
type textarea "x"
type textarea "Payment Terms: 14"
type textarea "x"
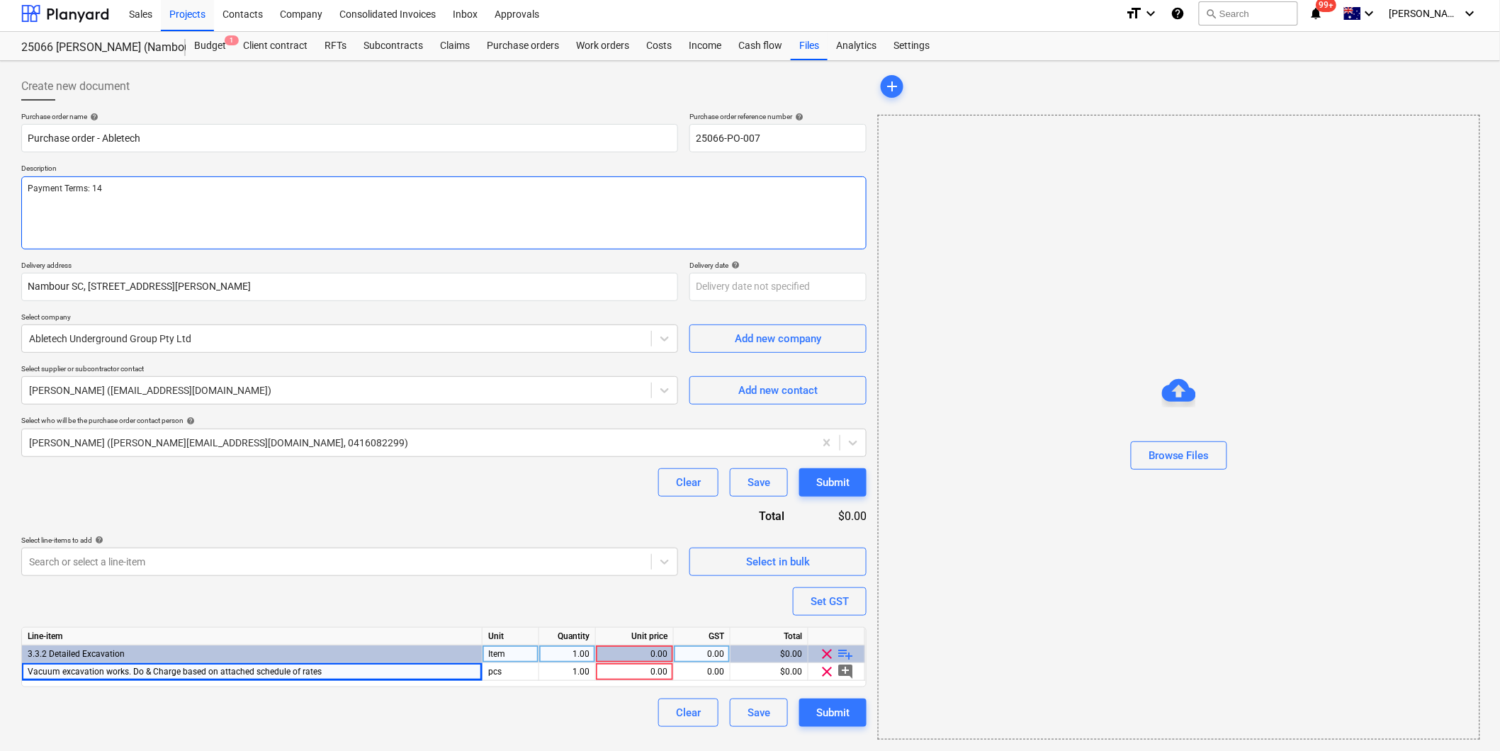
type textarea "Payment Terms: 14 d"
type textarea "x"
type textarea "Payment Terms: 14 da"
type textarea "x"
type textarea "Payment Terms: 14 day"
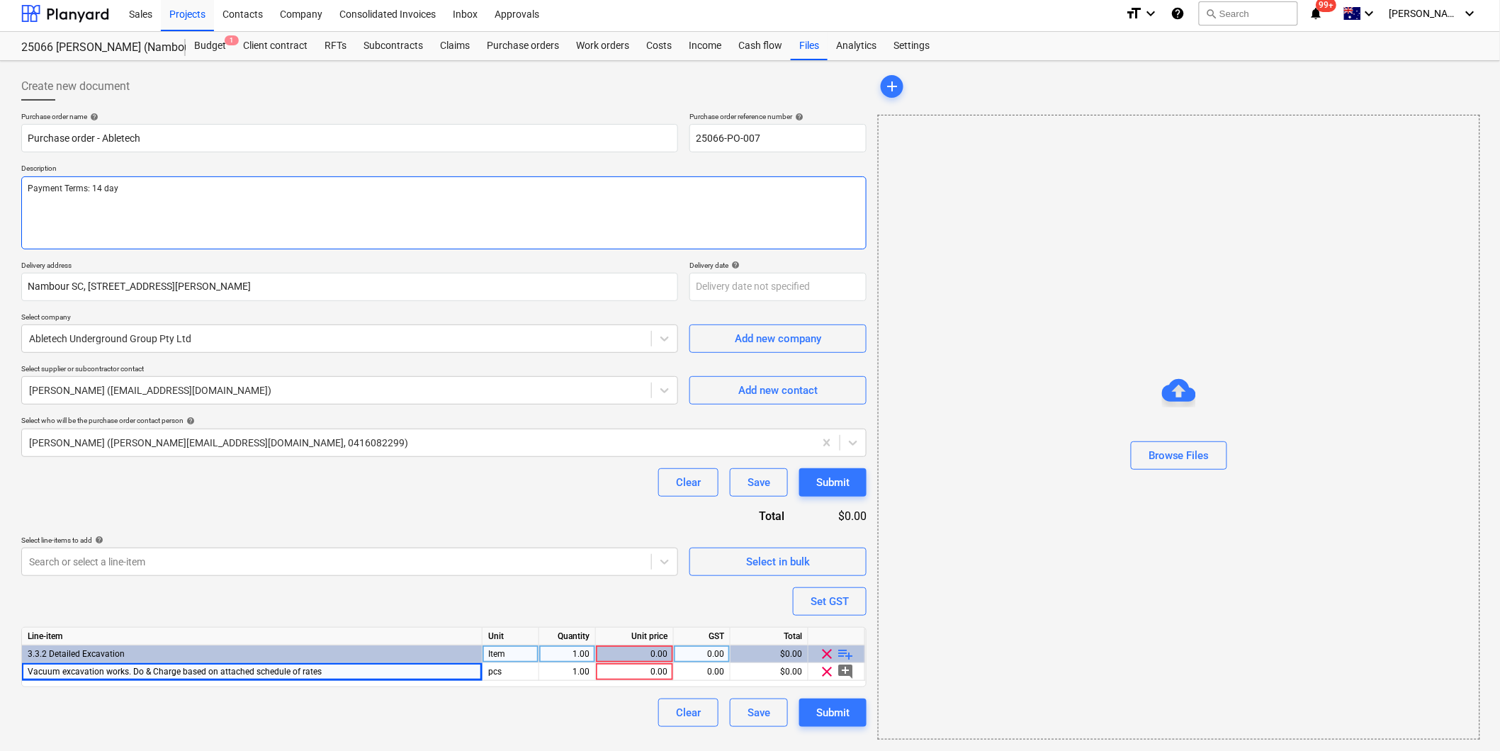
type textarea "x"
type textarea "Payment Terms: 14 days"
click at [450, 560] on div at bounding box center [336, 562] width 615 height 14
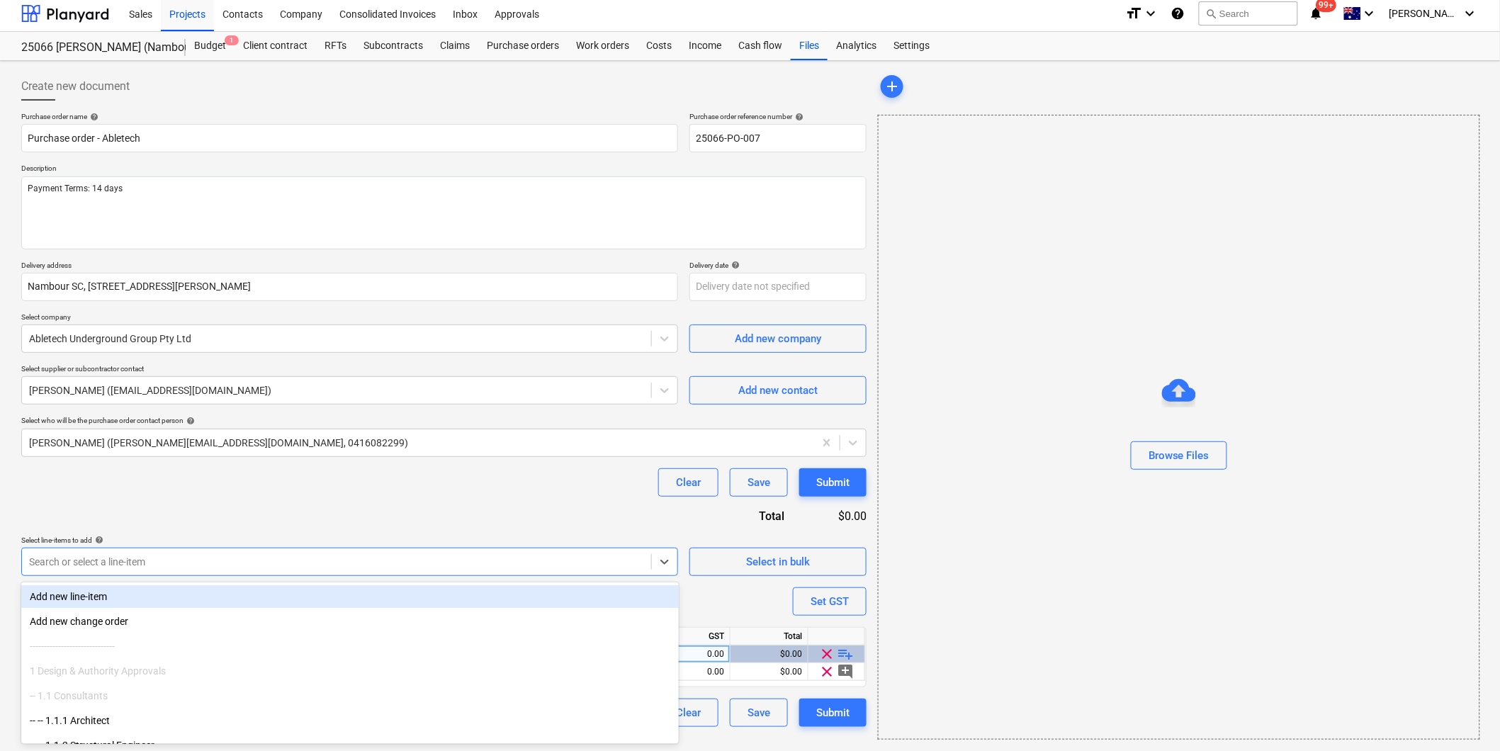
type textarea "x"
click at [603, 516] on div "Purchase order name help Purchase order - Abletech Purchase order reference num…" at bounding box center [443, 419] width 845 height 615
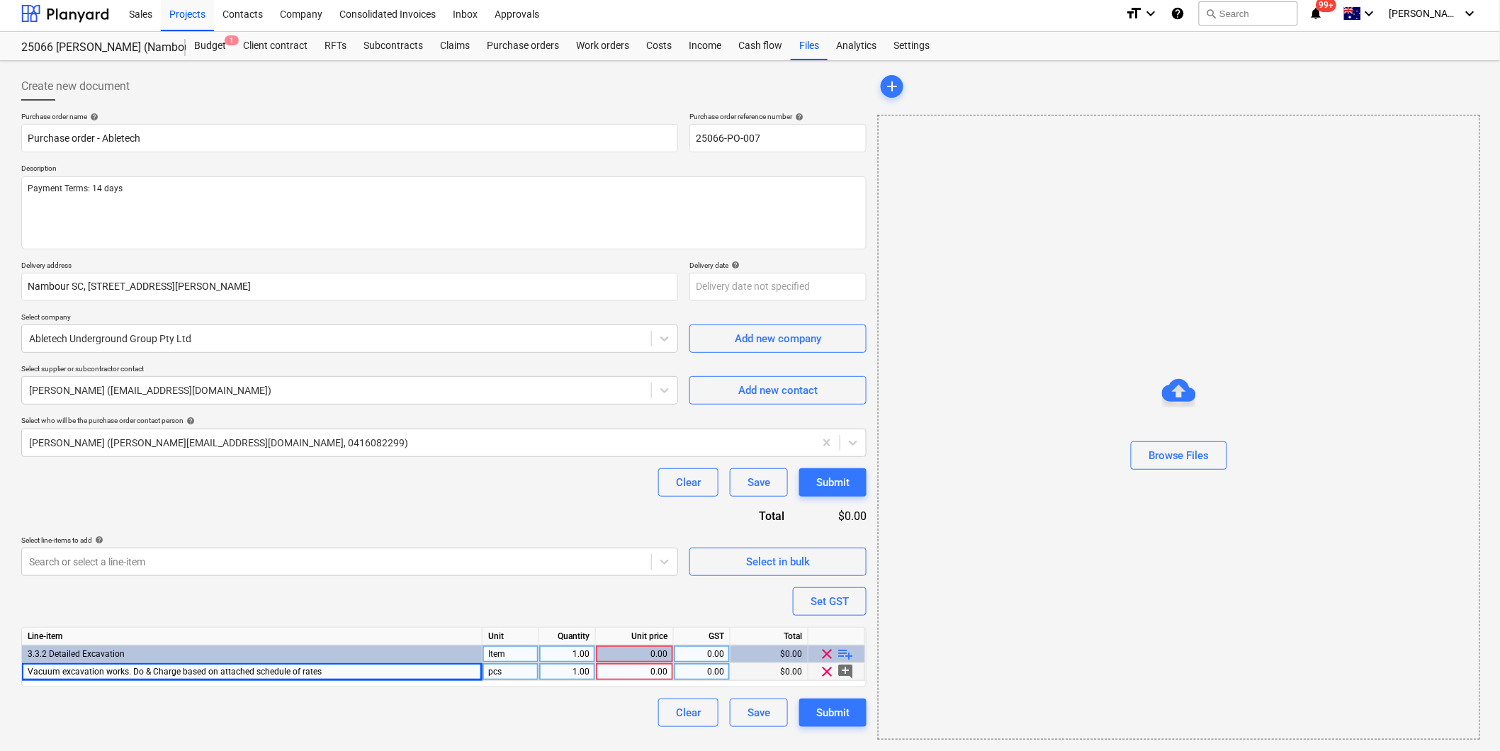
click at [641, 675] on div "0.00" at bounding box center [634, 672] width 66 height 18
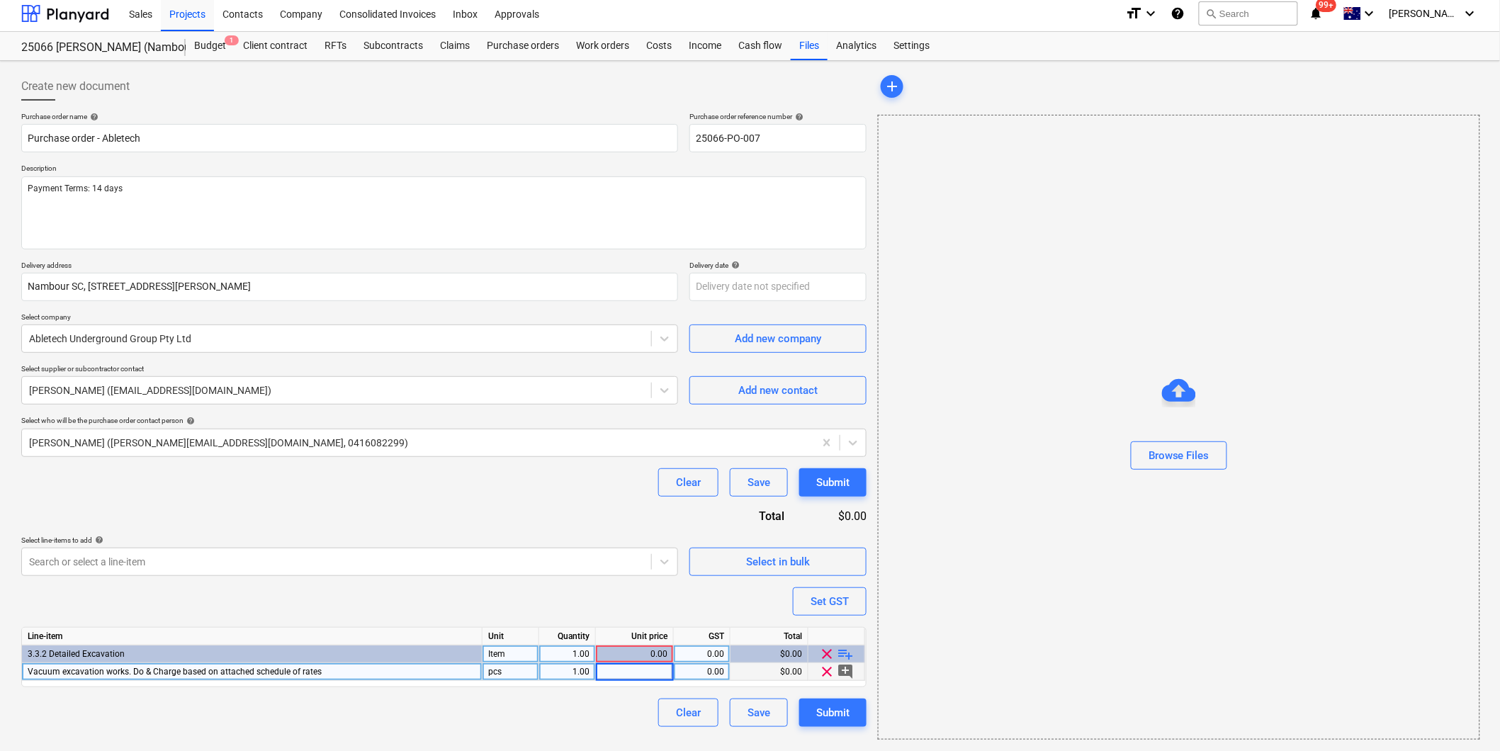
type input "1"
type textarea "x"
click at [709, 674] on div "0.00" at bounding box center [701, 672] width 45 height 18
type input "10"
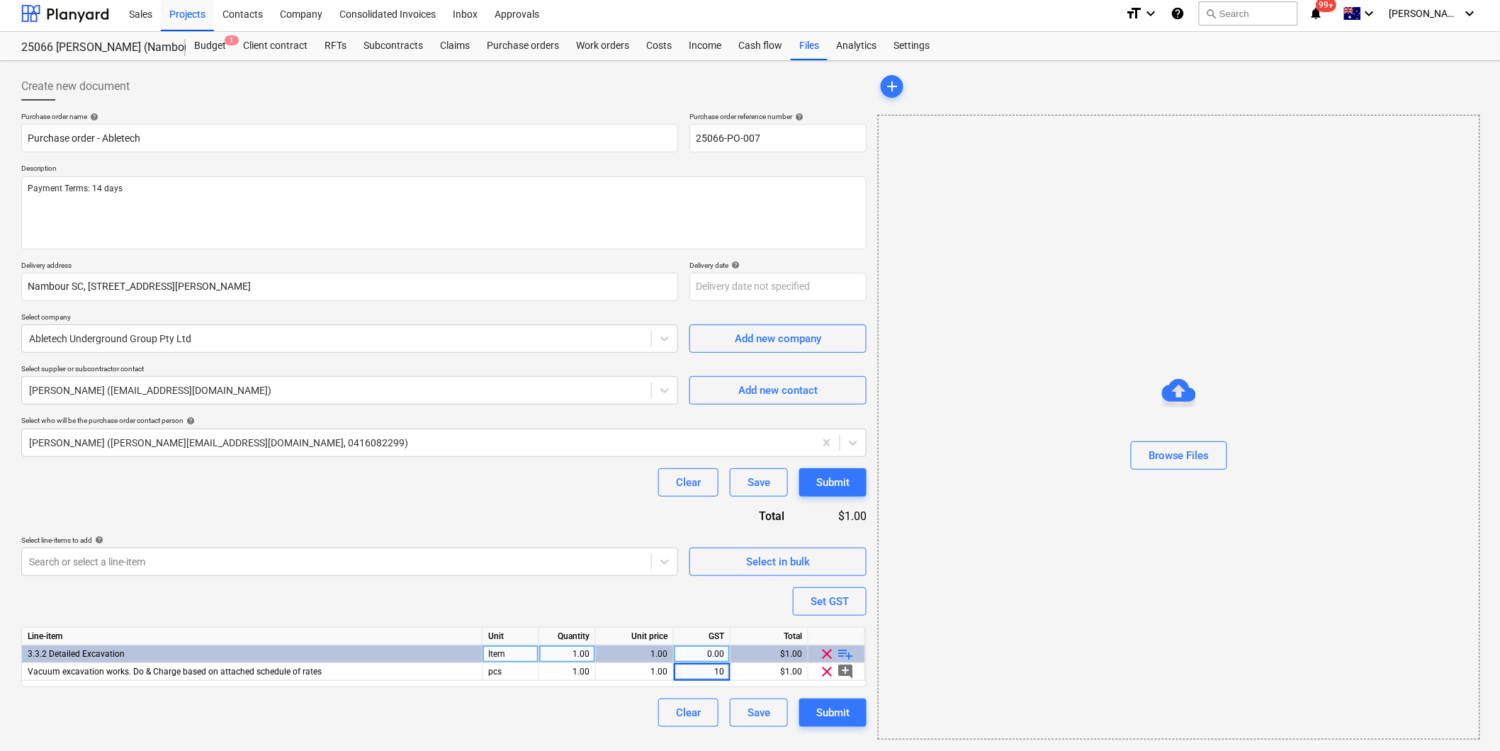
click at [624, 594] on div "Purchase order name help Purchase order - Abletech Purchase order reference num…" at bounding box center [443, 419] width 845 height 615
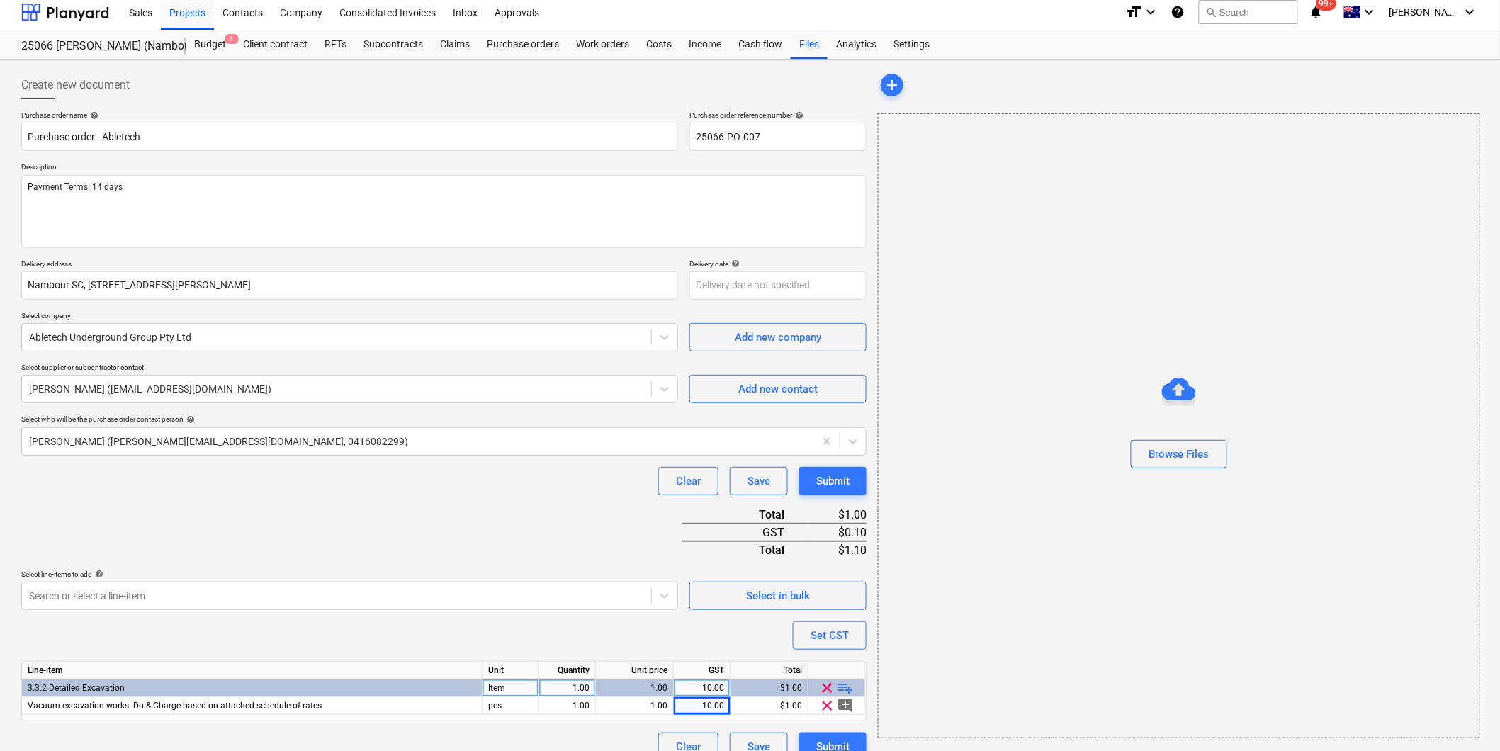
scroll to position [0, 0]
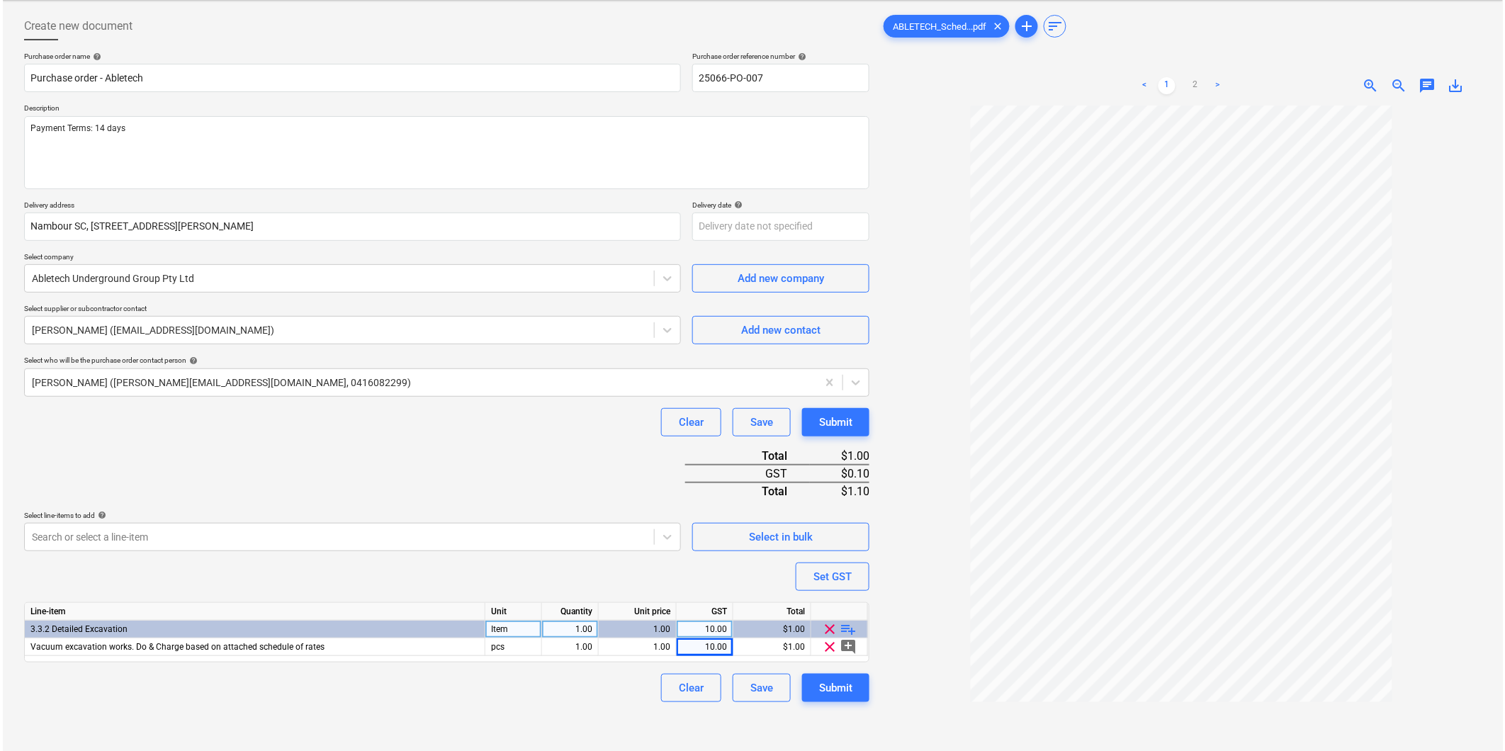
scroll to position [142, 0]
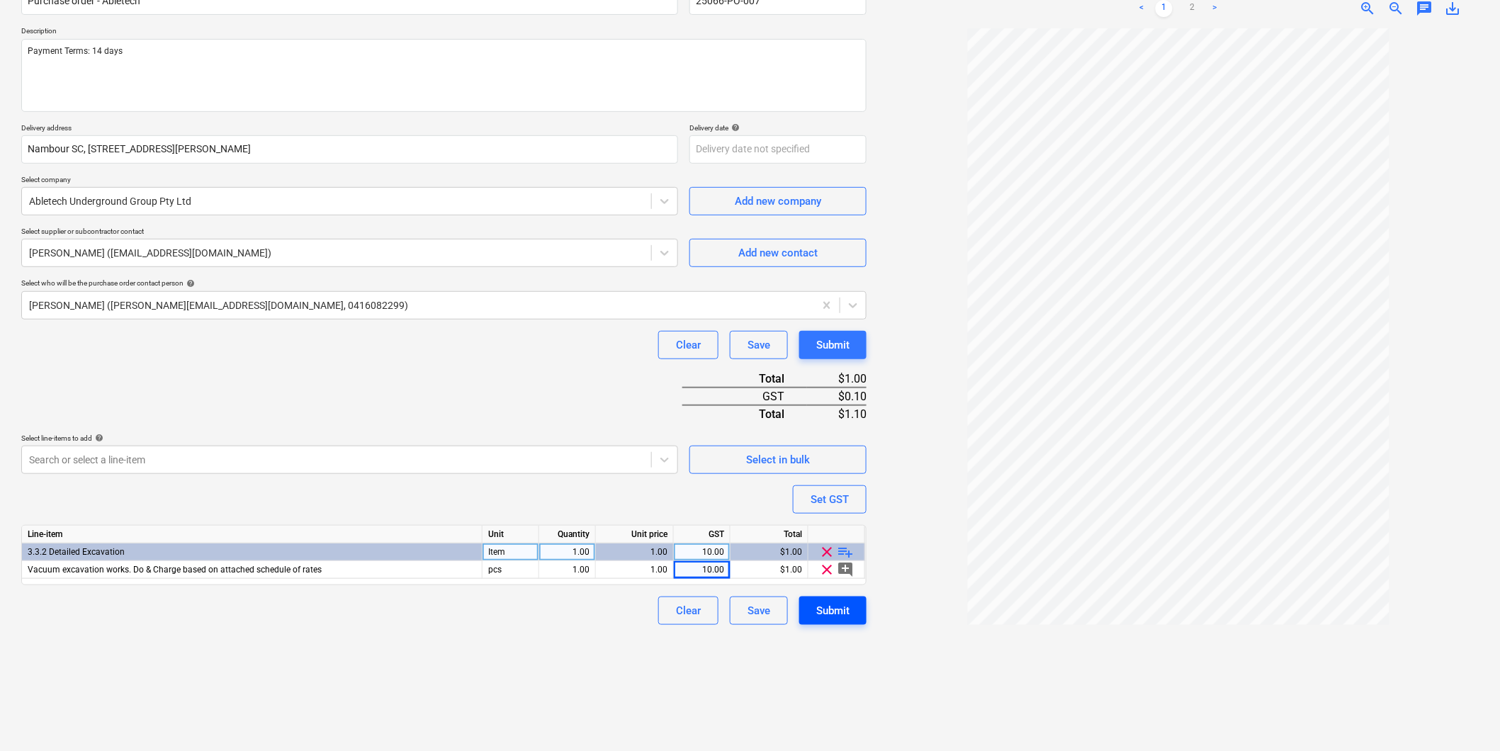
click at [840, 615] on div "Submit" at bounding box center [832, 610] width 33 height 18
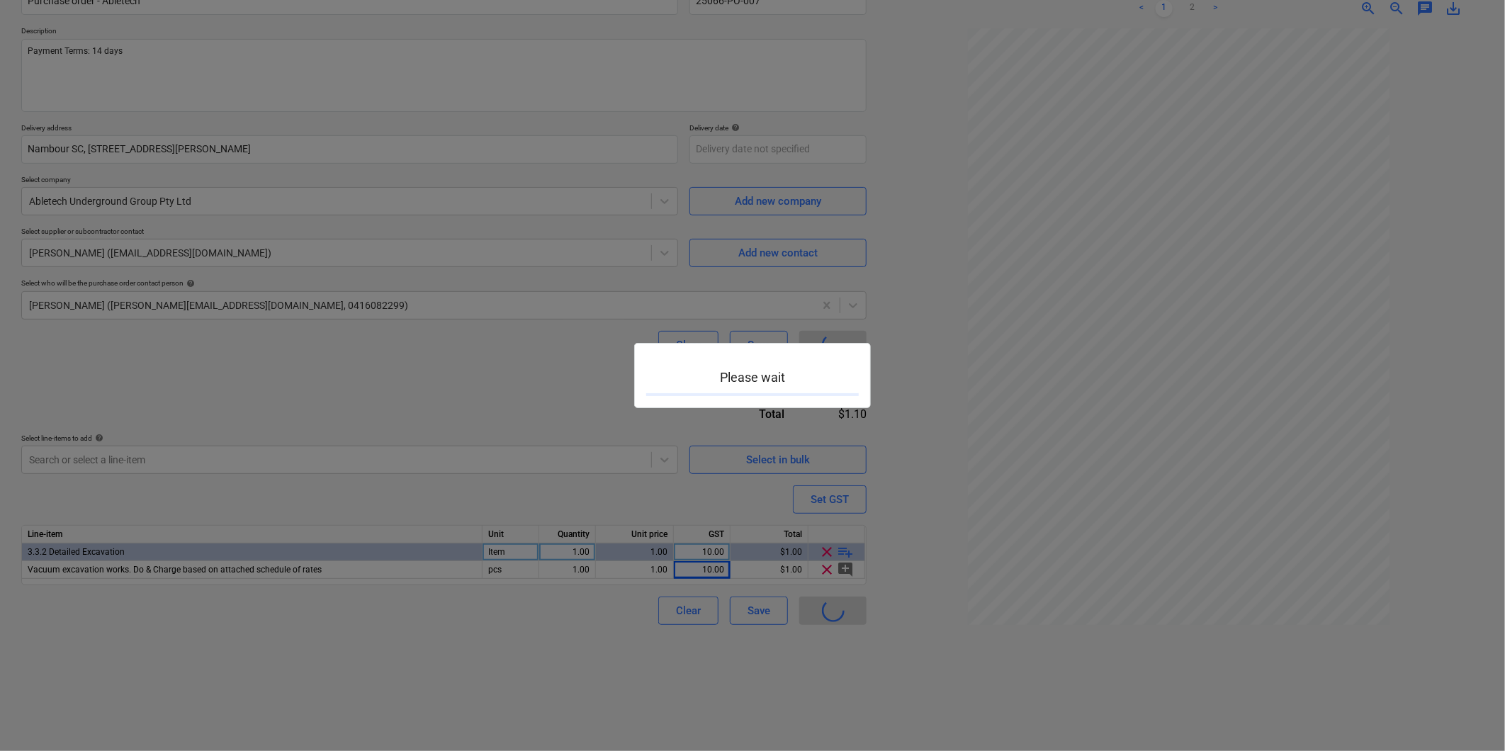
type textarea "x"
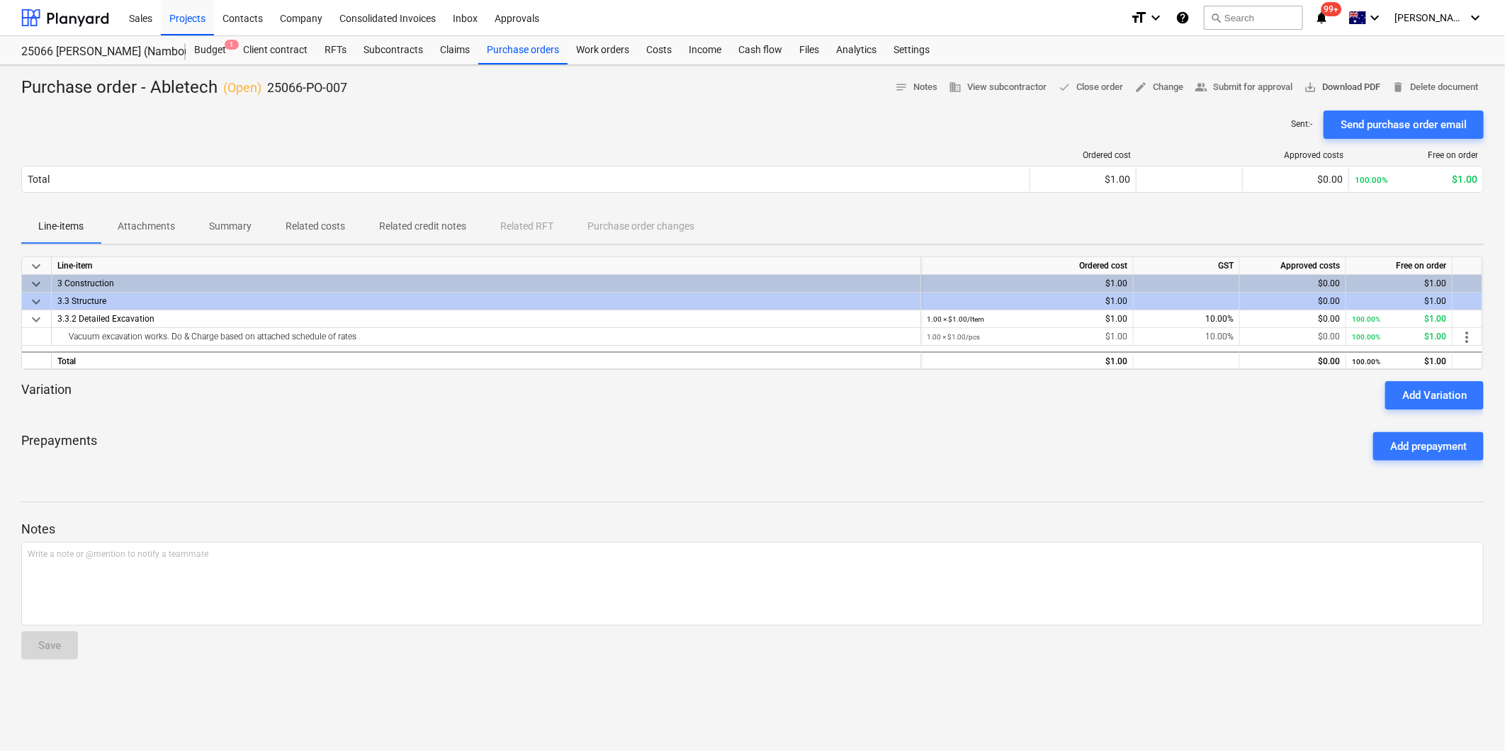
click at [1342, 86] on span "save_alt Download PDF" at bounding box center [1341, 87] width 77 height 16
